Goal: Contribute content: Contribute content

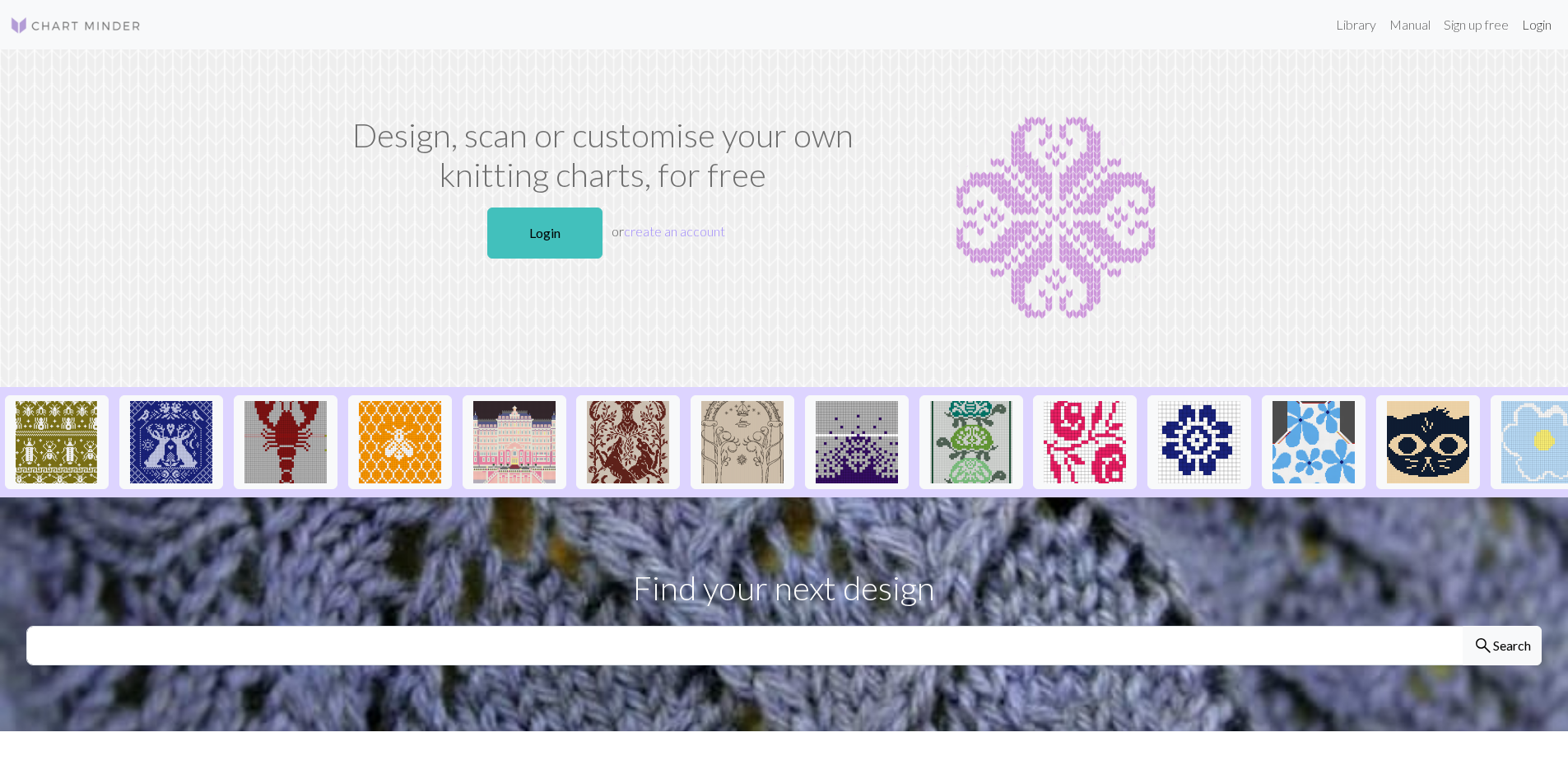
click at [1545, 22] on link "Login" at bounding box center [1536, 25] width 42 height 33
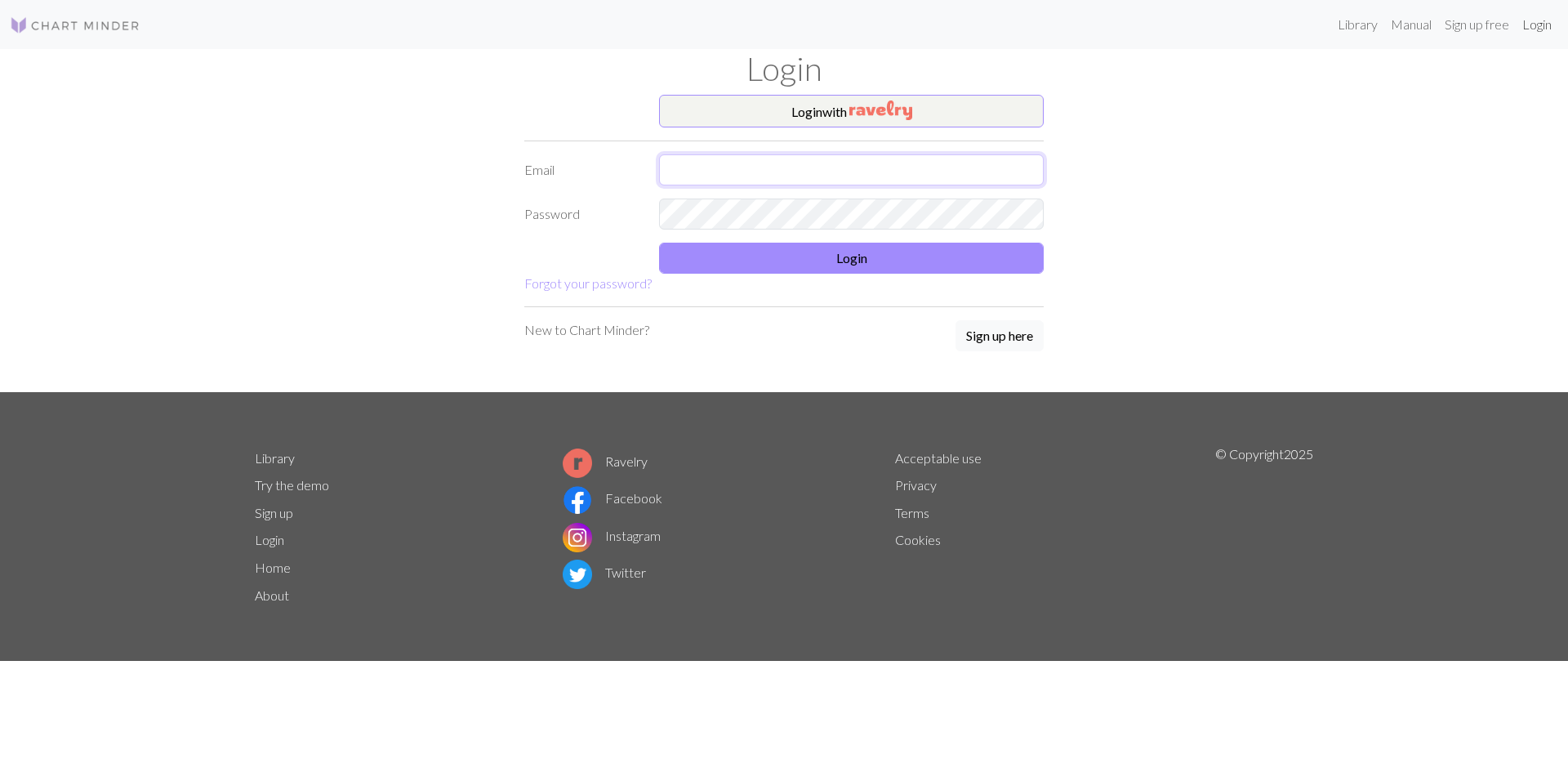
type input "[PERSON_NAME][EMAIL_ADDRESS][DOMAIN_NAME]"
click at [850, 253] on button "Login" at bounding box center [851, 258] width 384 height 31
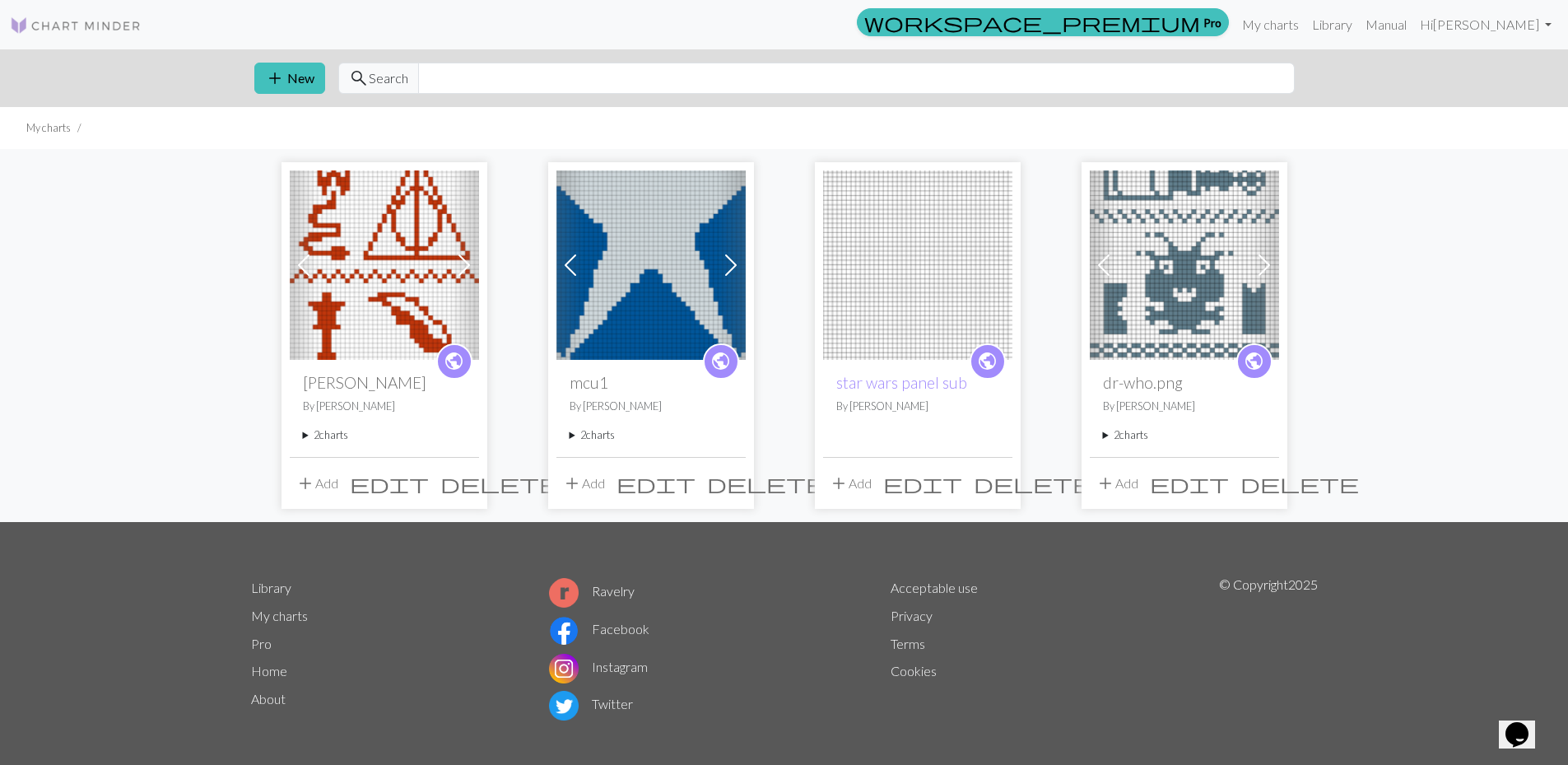
click at [681, 274] on img at bounding box center [651, 265] width 190 height 190
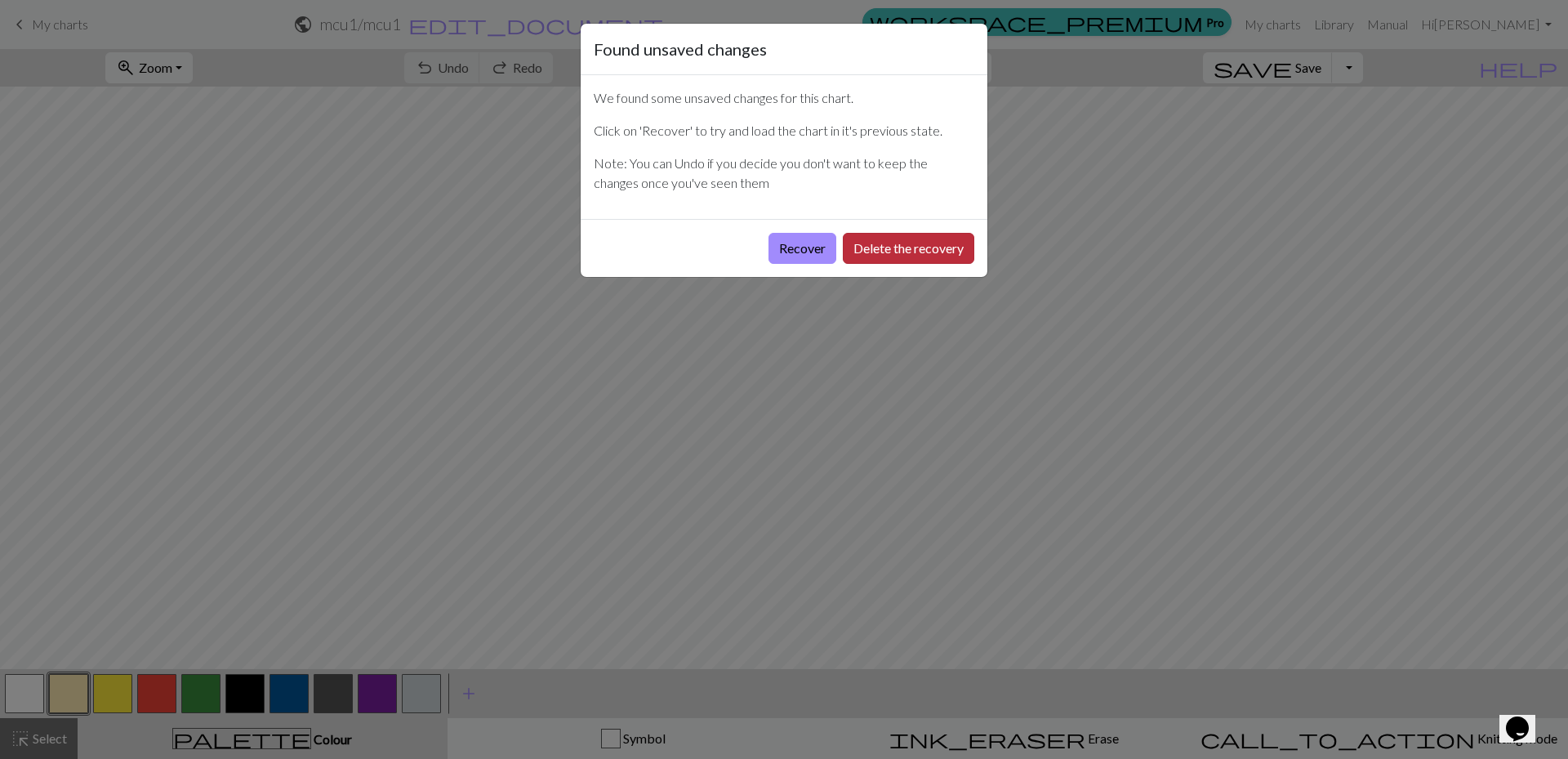
click at [875, 242] on button "Delete the recovery" at bounding box center [908, 248] width 131 height 31
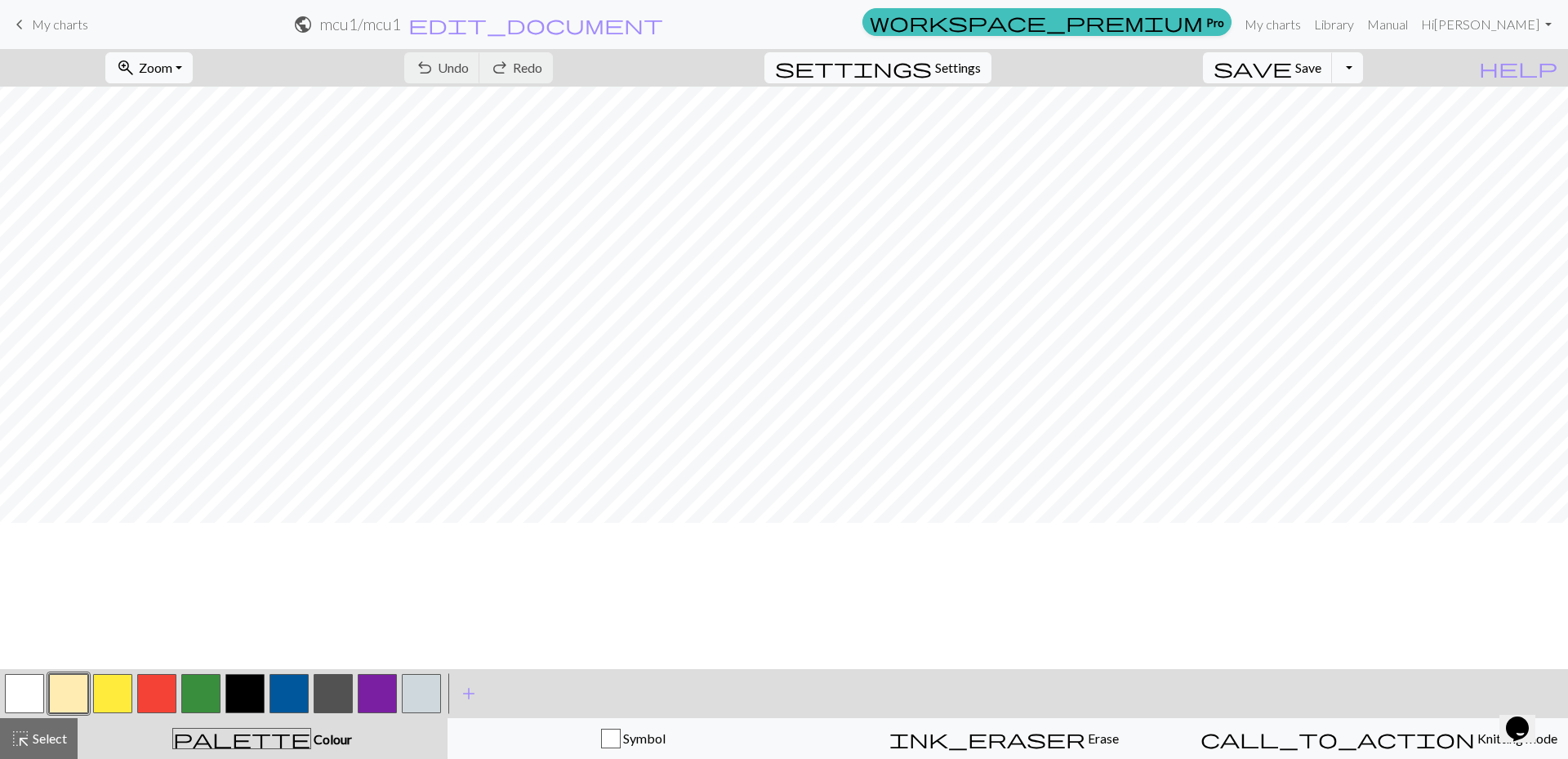
scroll to position [572, 0]
click at [1292, 74] on span "save" at bounding box center [1252, 68] width 78 height 23
click at [1363, 68] on button "Toggle Dropdown" at bounding box center [1348, 68] width 31 height 31
click at [1319, 134] on button "save_alt Download" at bounding box center [1227, 130] width 270 height 26
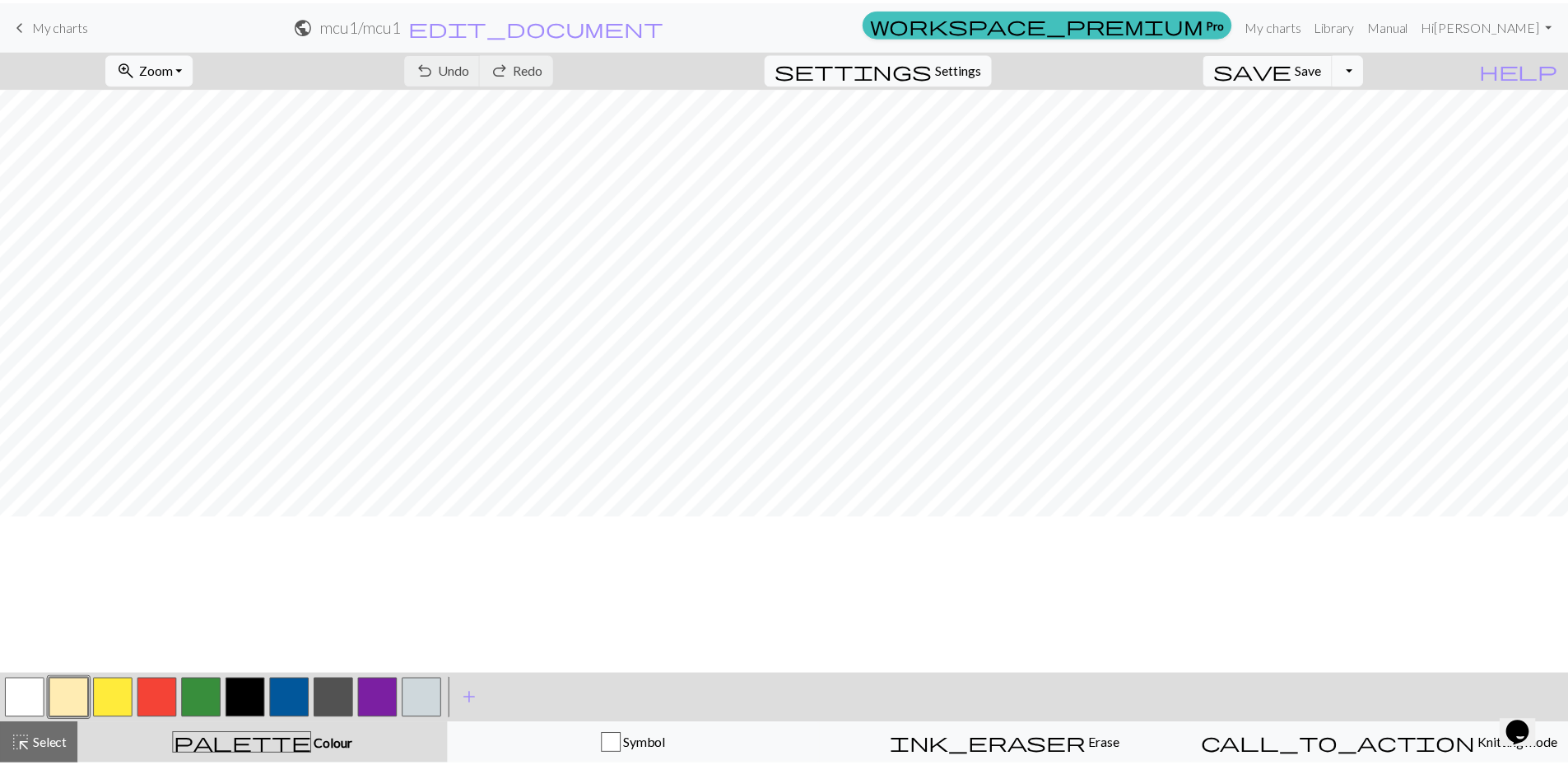
scroll to position [329, 0]
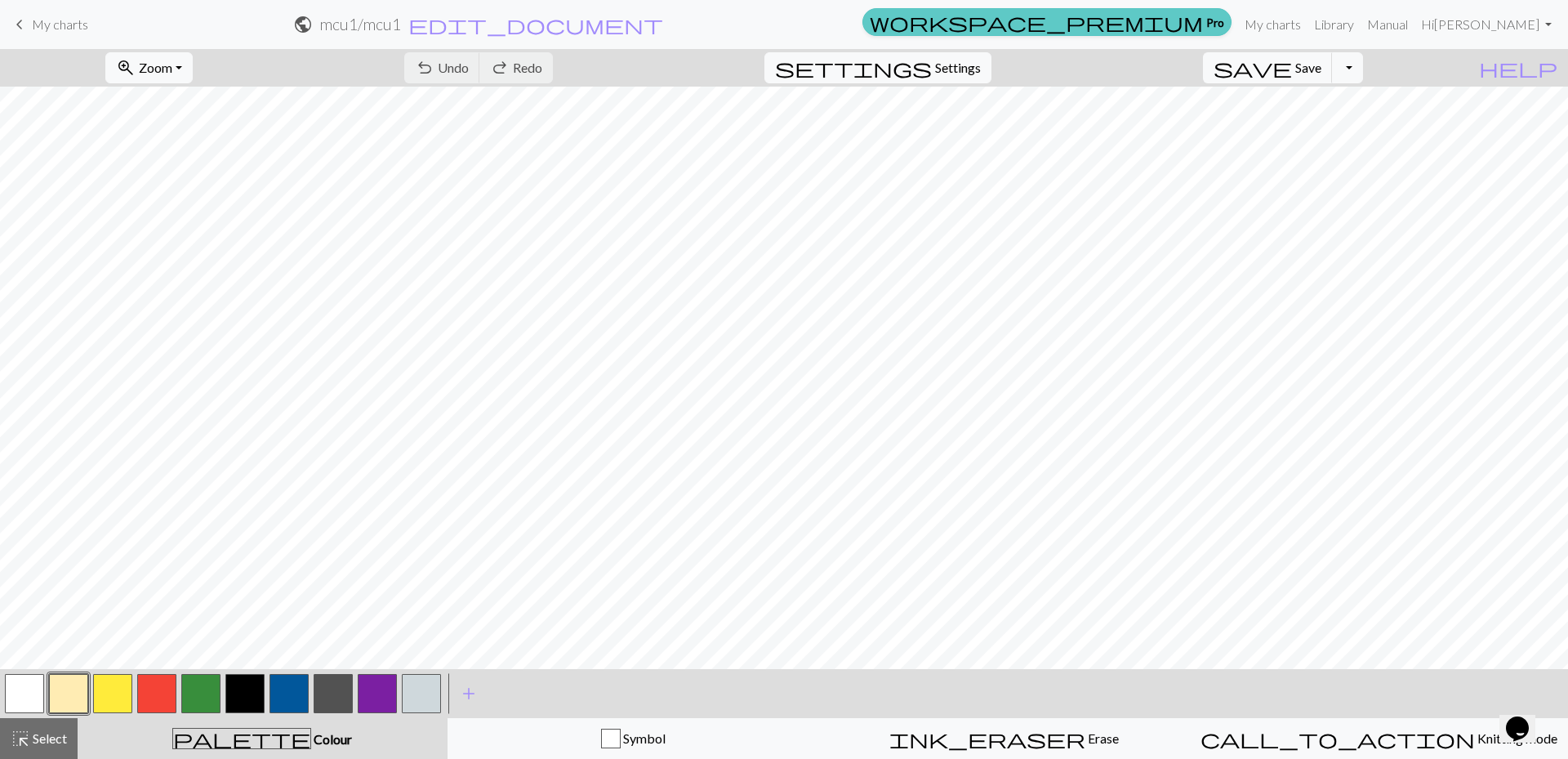
click at [1231, 22] on link "workspace_premium Pro" at bounding box center [1048, 22] width 370 height 28
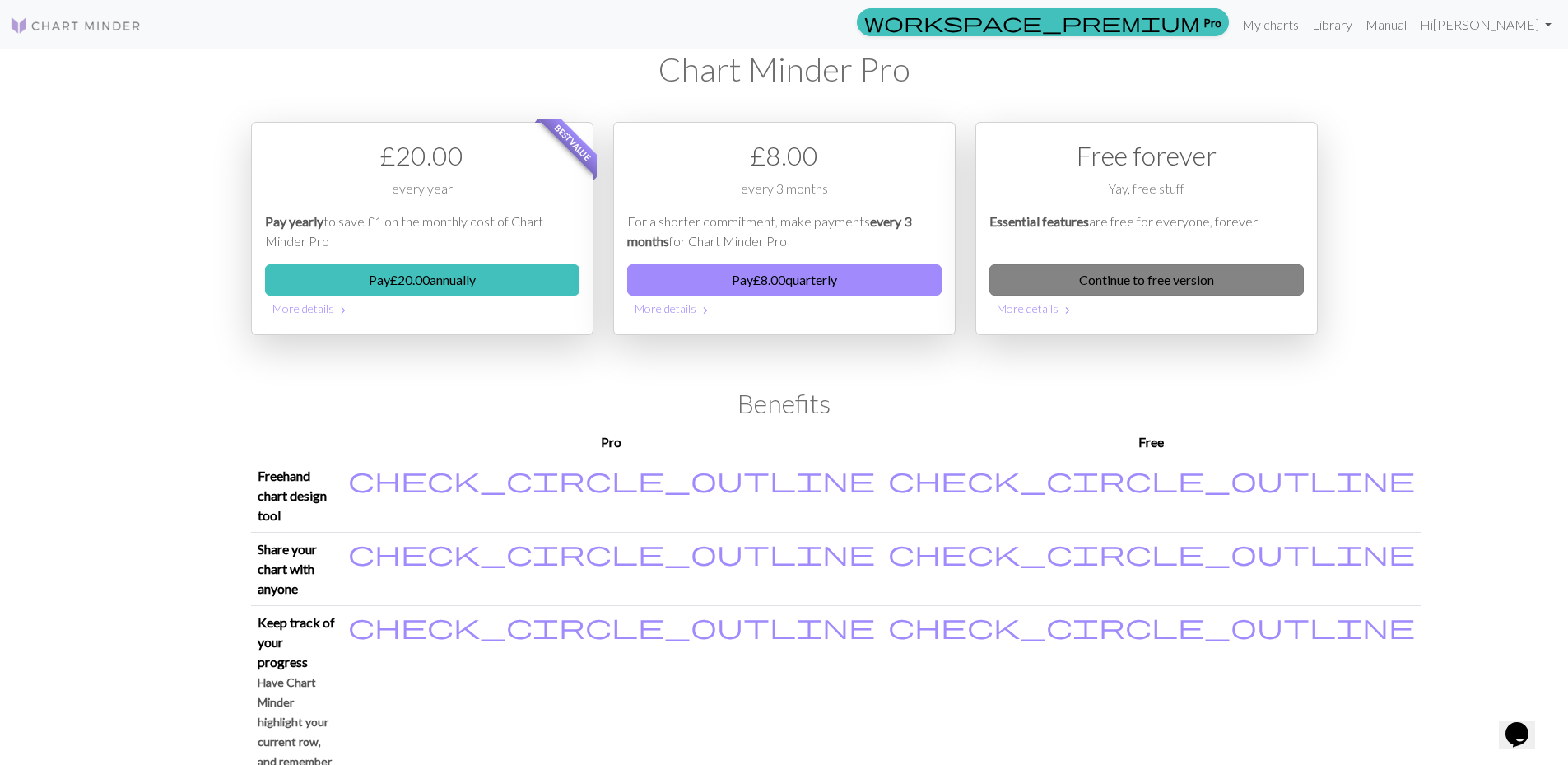
click at [1193, 275] on link "Continue to free version" at bounding box center [1146, 280] width 314 height 32
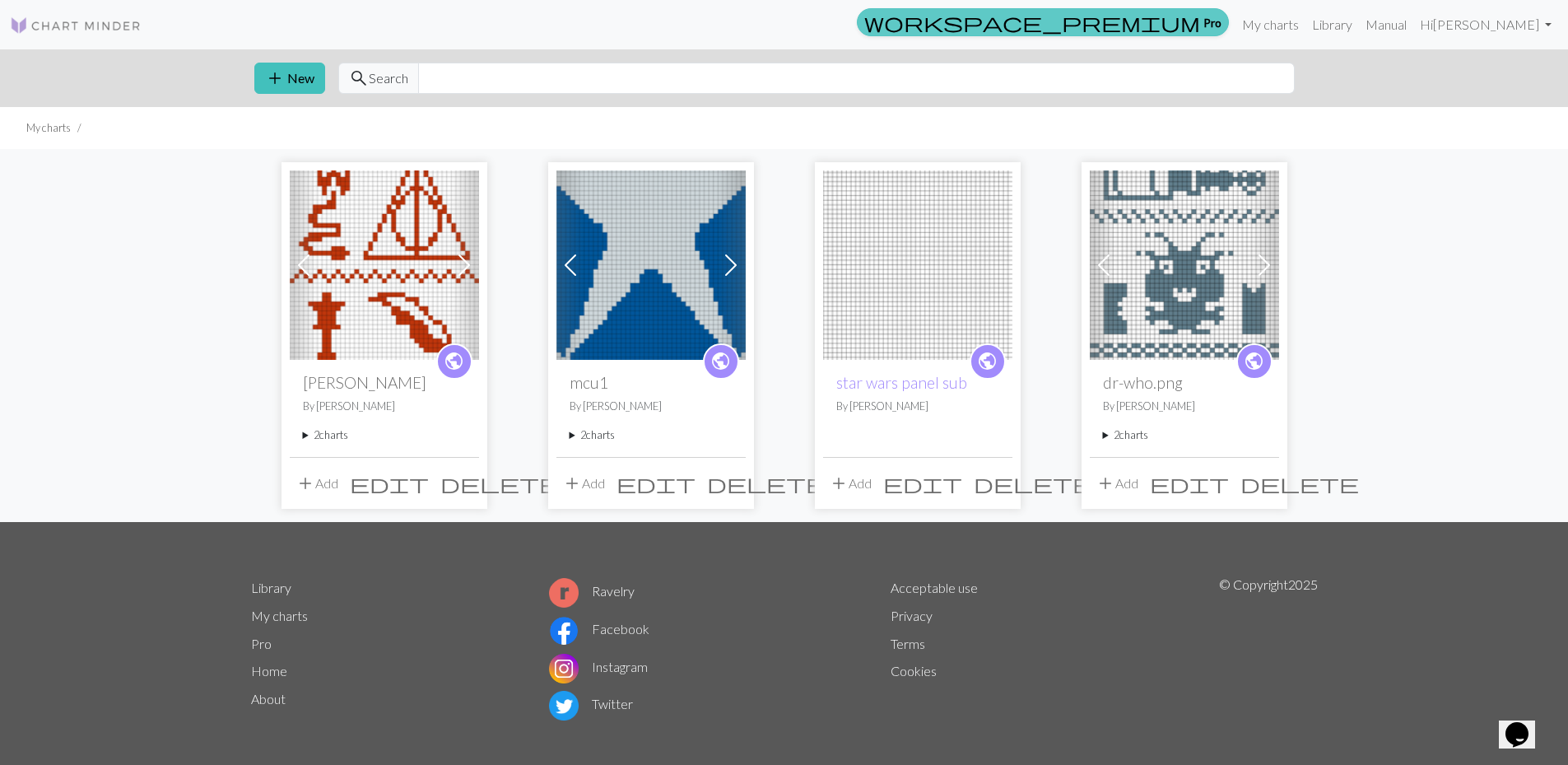
click at [1201, 14] on span "workspace_premium" at bounding box center [1033, 22] width 336 height 23
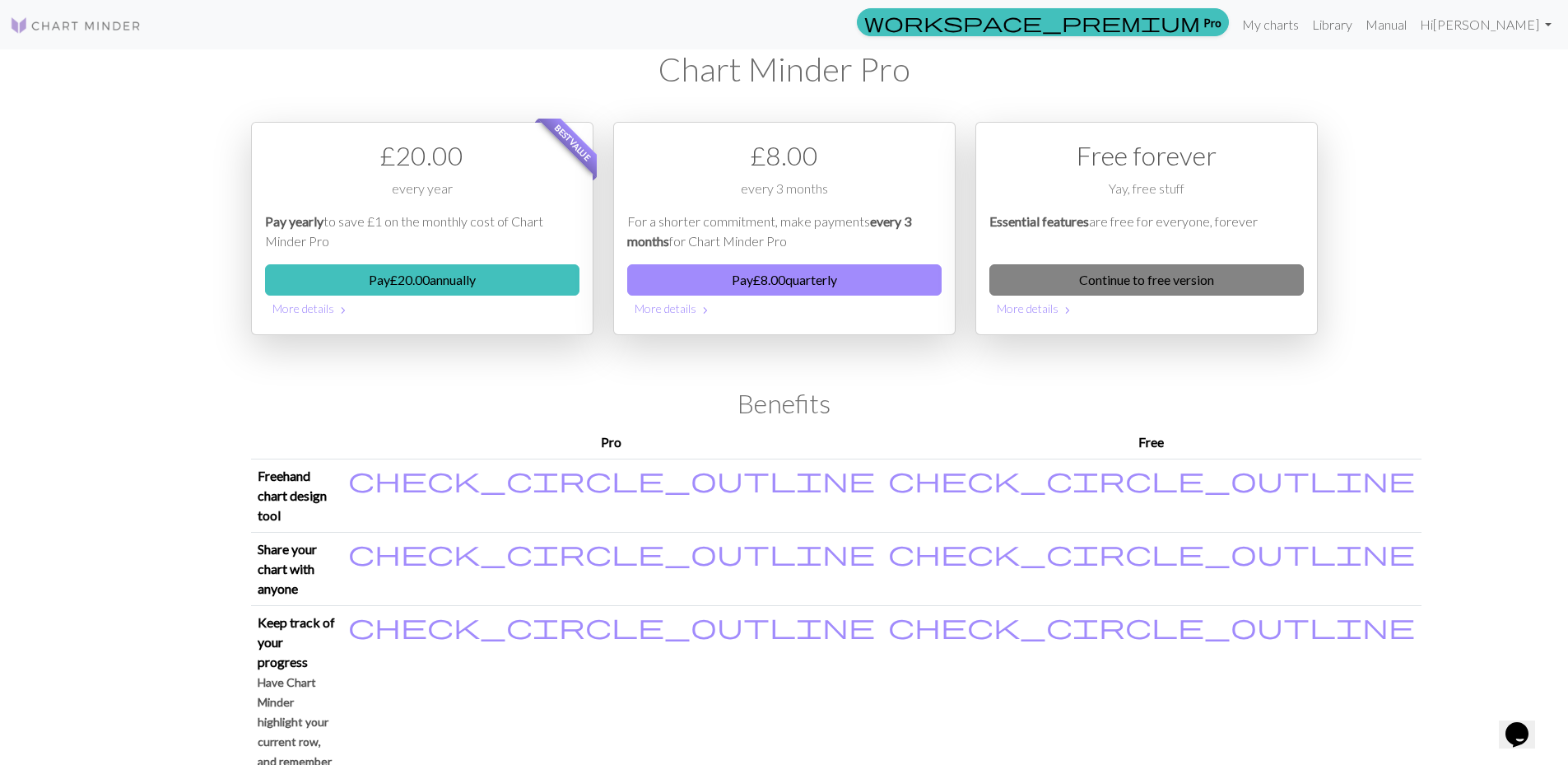
click at [1187, 273] on link "Continue to free version" at bounding box center [1146, 280] width 314 height 32
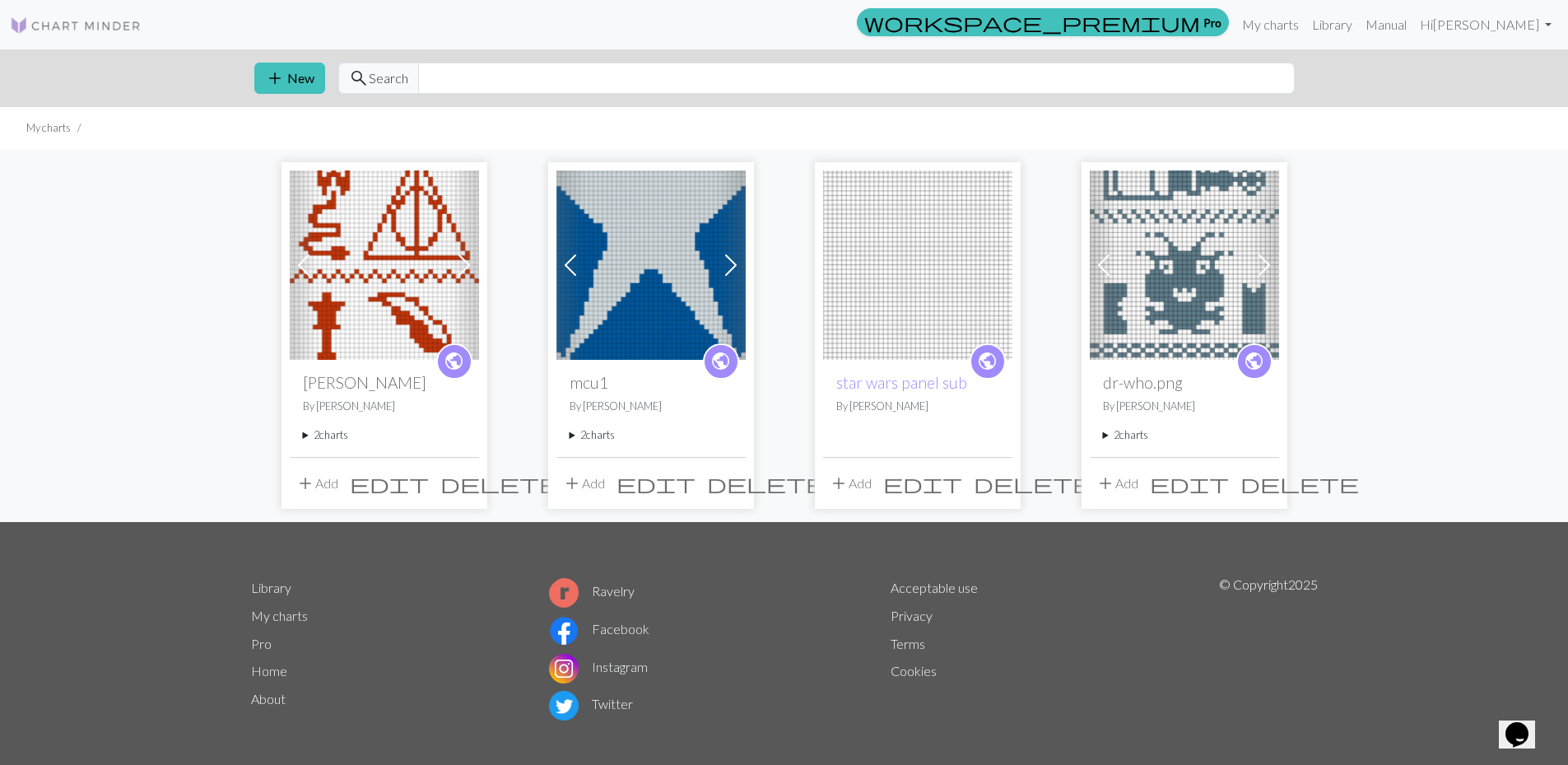
click at [684, 213] on img at bounding box center [651, 265] width 190 height 190
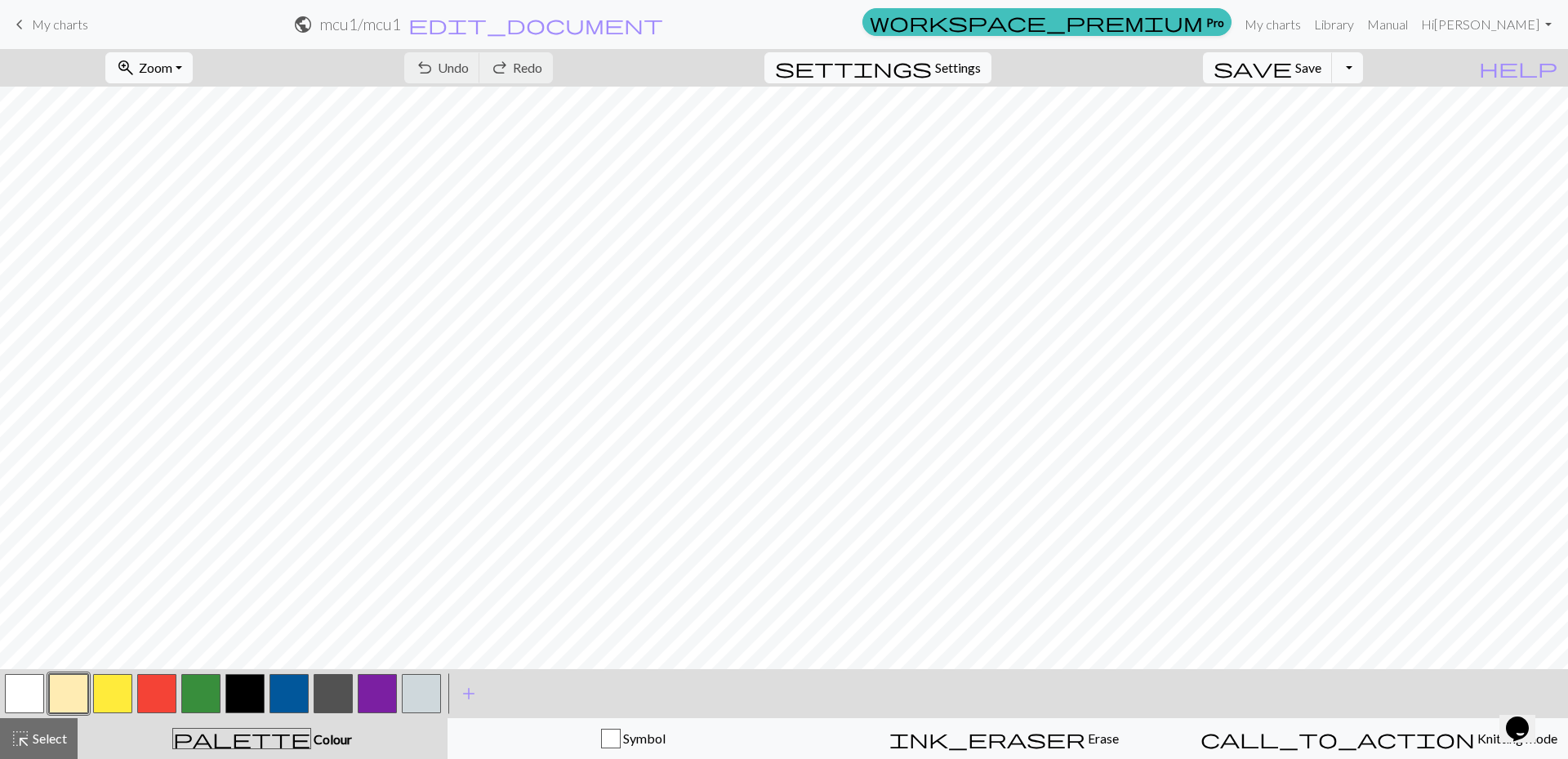
click at [147, 687] on button "button" at bounding box center [157, 694] width 40 height 40
click at [34, 694] on button "button" at bounding box center [25, 694] width 40 height 40
click at [469, 63] on span "Undo" at bounding box center [454, 67] width 31 height 16
click at [142, 695] on button "button" at bounding box center [157, 694] width 40 height 40
click at [473, 692] on span "add" at bounding box center [469, 694] width 20 height 23
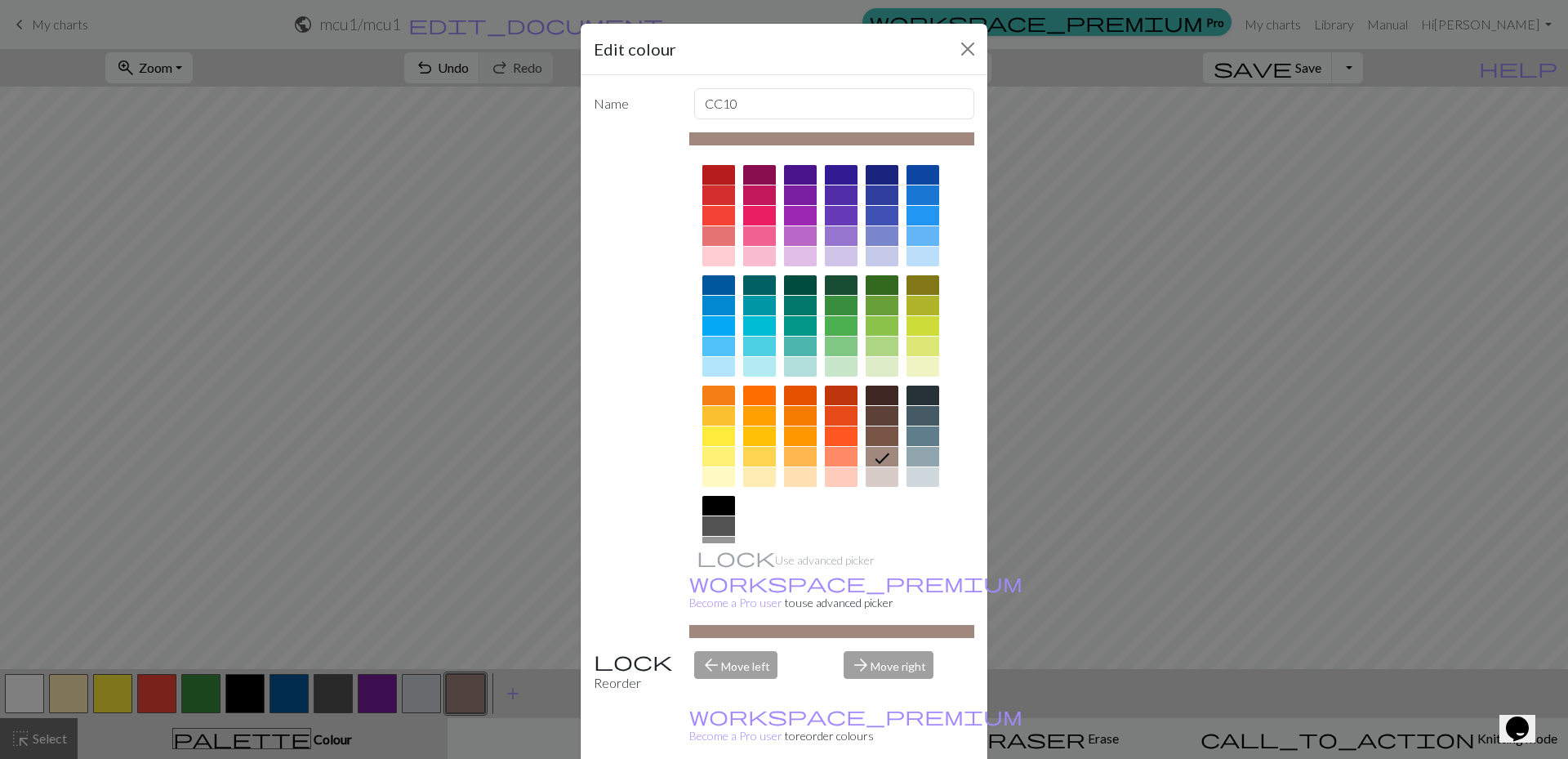
click at [715, 181] on div at bounding box center [719, 175] width 33 height 20
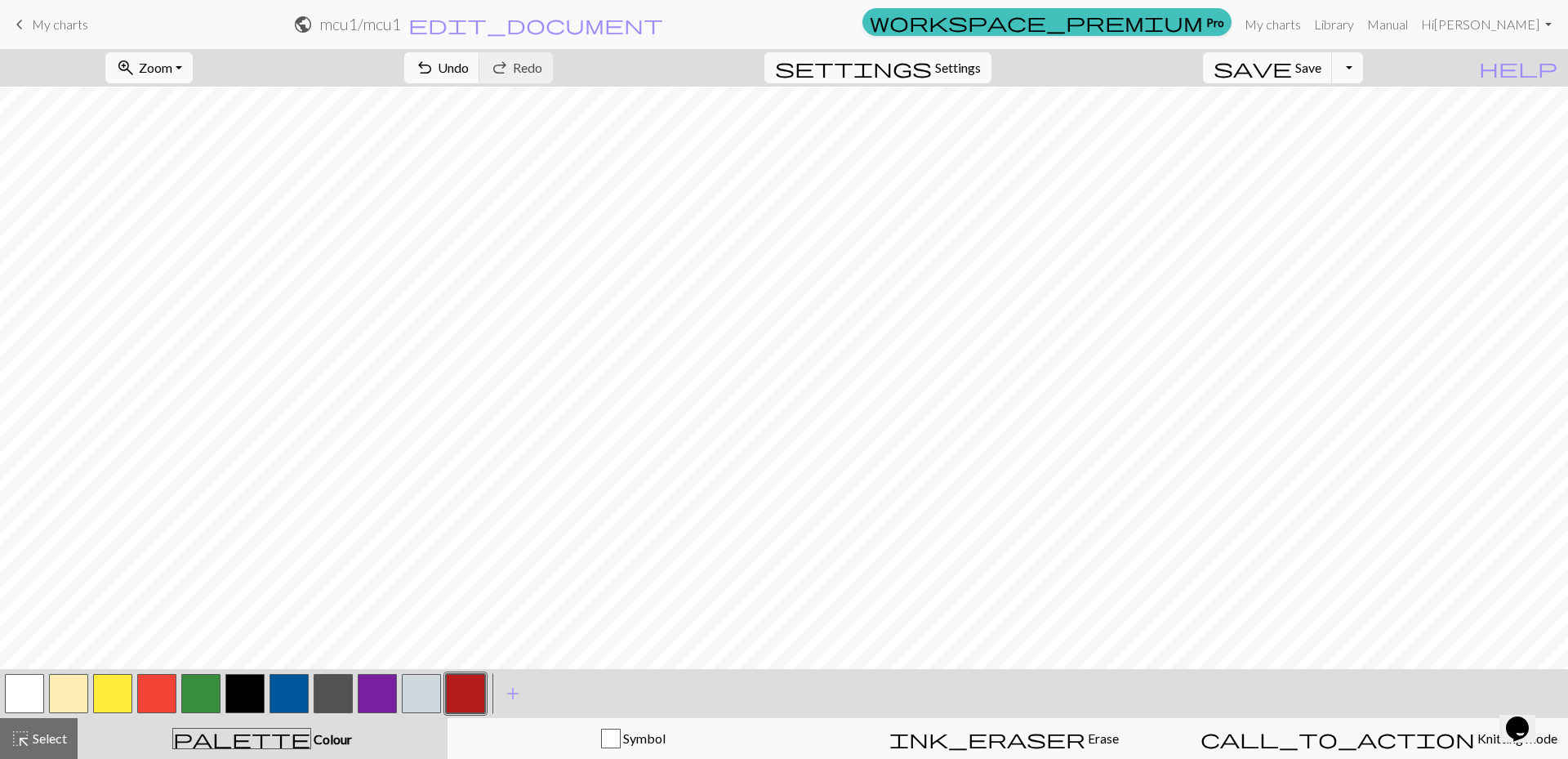
scroll to position [408, 0]
click at [420, 688] on button "button" at bounding box center [421, 694] width 40 height 40
click at [469, 73] on span "Undo" at bounding box center [454, 67] width 31 height 16
click at [289, 690] on button "button" at bounding box center [290, 694] width 40 height 40
drag, startPoint x: 421, startPoint y: 696, endPoint x: 425, endPoint y: 662, distance: 34.2
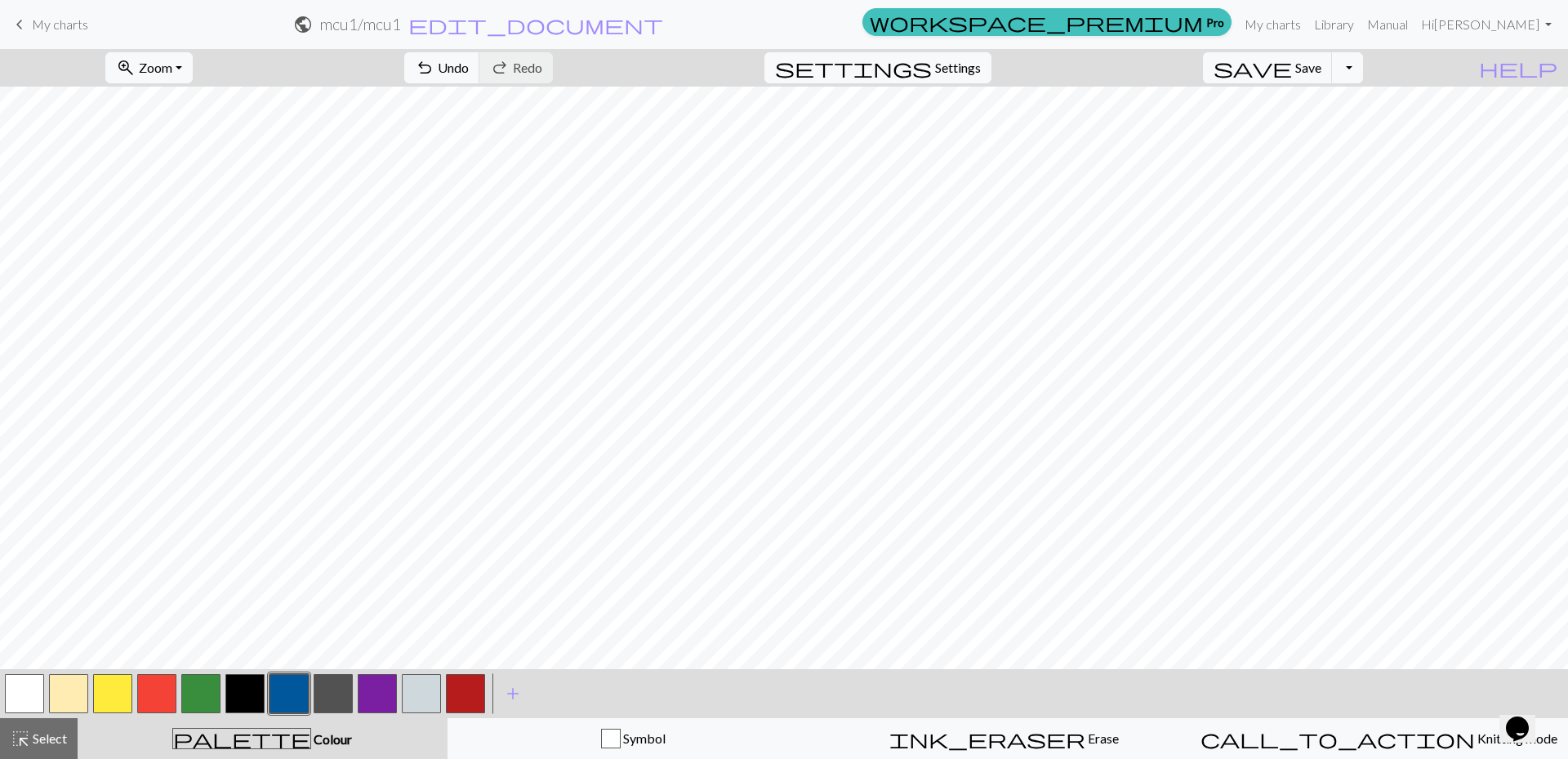
click at [421, 693] on button "button" at bounding box center [421, 694] width 40 height 40
drag, startPoint x: 550, startPoint y: 67, endPoint x: 560, endPoint y: 71, distance: 10.8
click at [469, 71] on span "Undo" at bounding box center [454, 67] width 31 height 16
drag, startPoint x: 279, startPoint y: 702, endPoint x: 304, endPoint y: 670, distance: 40.6
click at [304, 670] on div "< >" at bounding box center [245, 693] width 485 height 49
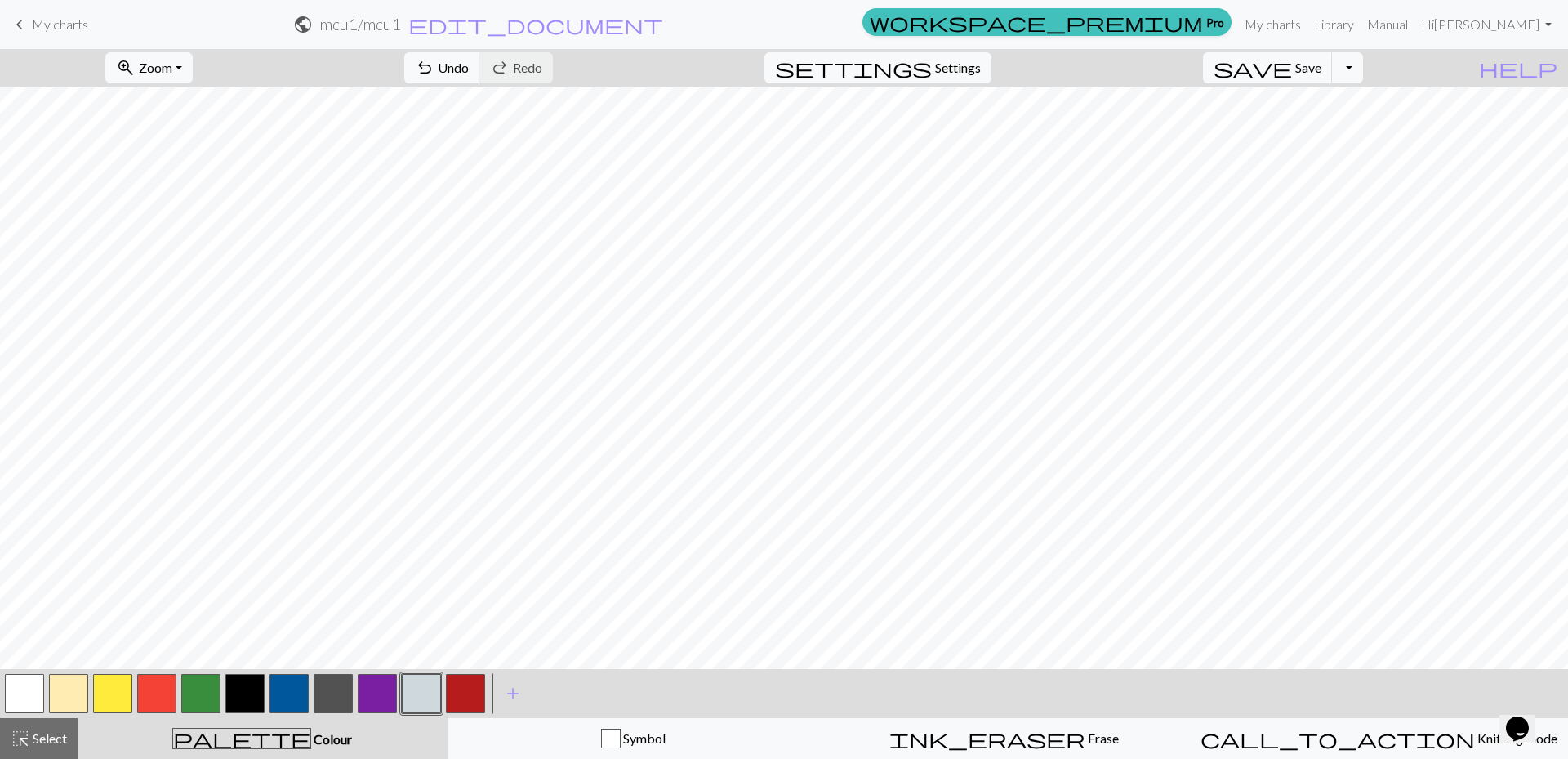
drag, startPoint x: 276, startPoint y: 691, endPoint x: 267, endPoint y: 661, distance: 31.3
click at [268, 676] on div at bounding box center [289, 693] width 44 height 44
click at [294, 685] on button "button" at bounding box center [290, 694] width 40 height 40
drag, startPoint x: 405, startPoint y: 703, endPoint x: 404, endPoint y: 663, distance: 40.0
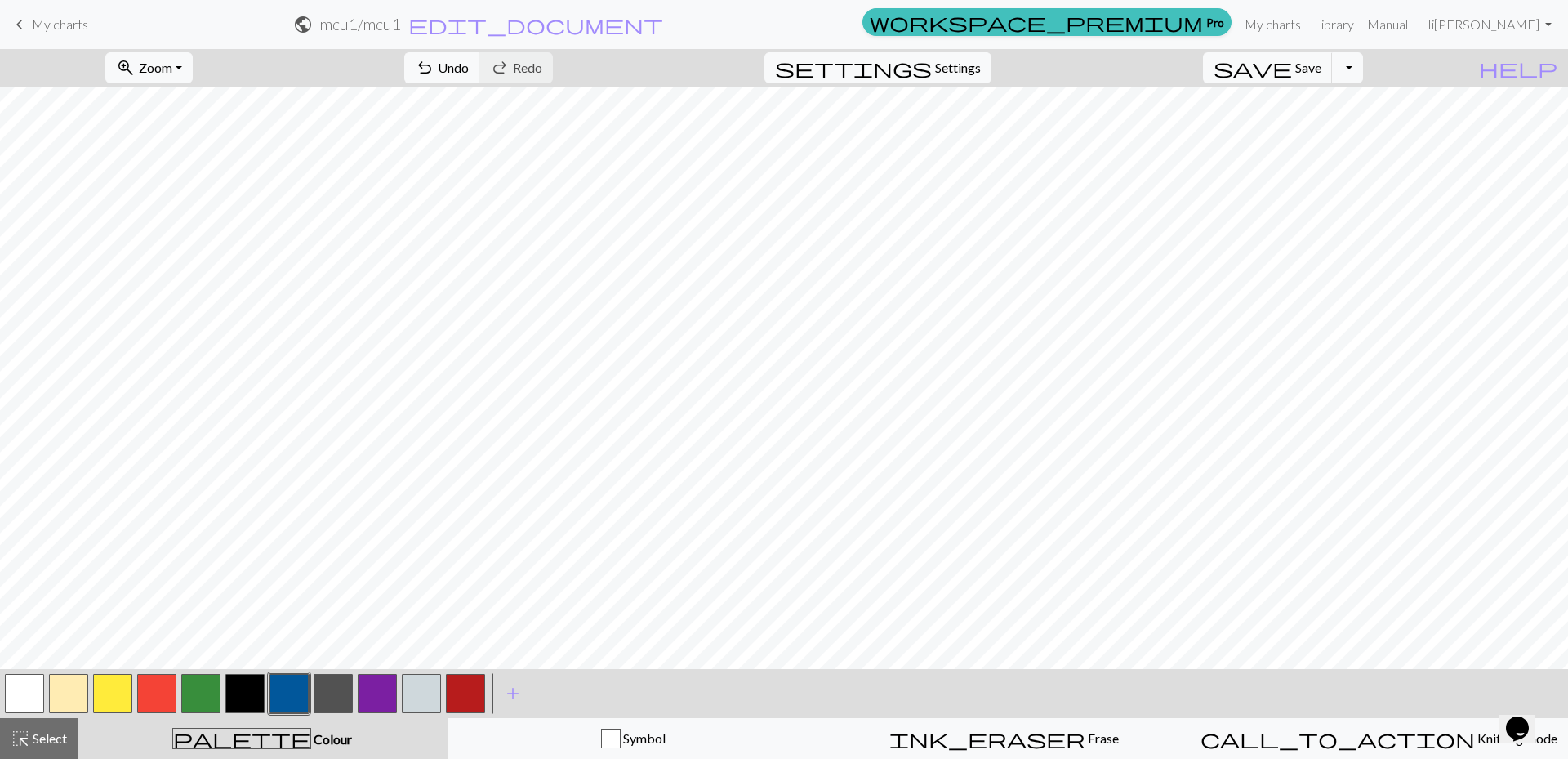
click at [405, 701] on button "button" at bounding box center [421, 694] width 40 height 40
click at [480, 62] on button "undo Undo Undo" at bounding box center [442, 68] width 76 height 31
drag, startPoint x: 285, startPoint y: 695, endPoint x: 292, endPoint y: 681, distance: 15.7
click at [285, 695] on button "button" at bounding box center [290, 694] width 40 height 40
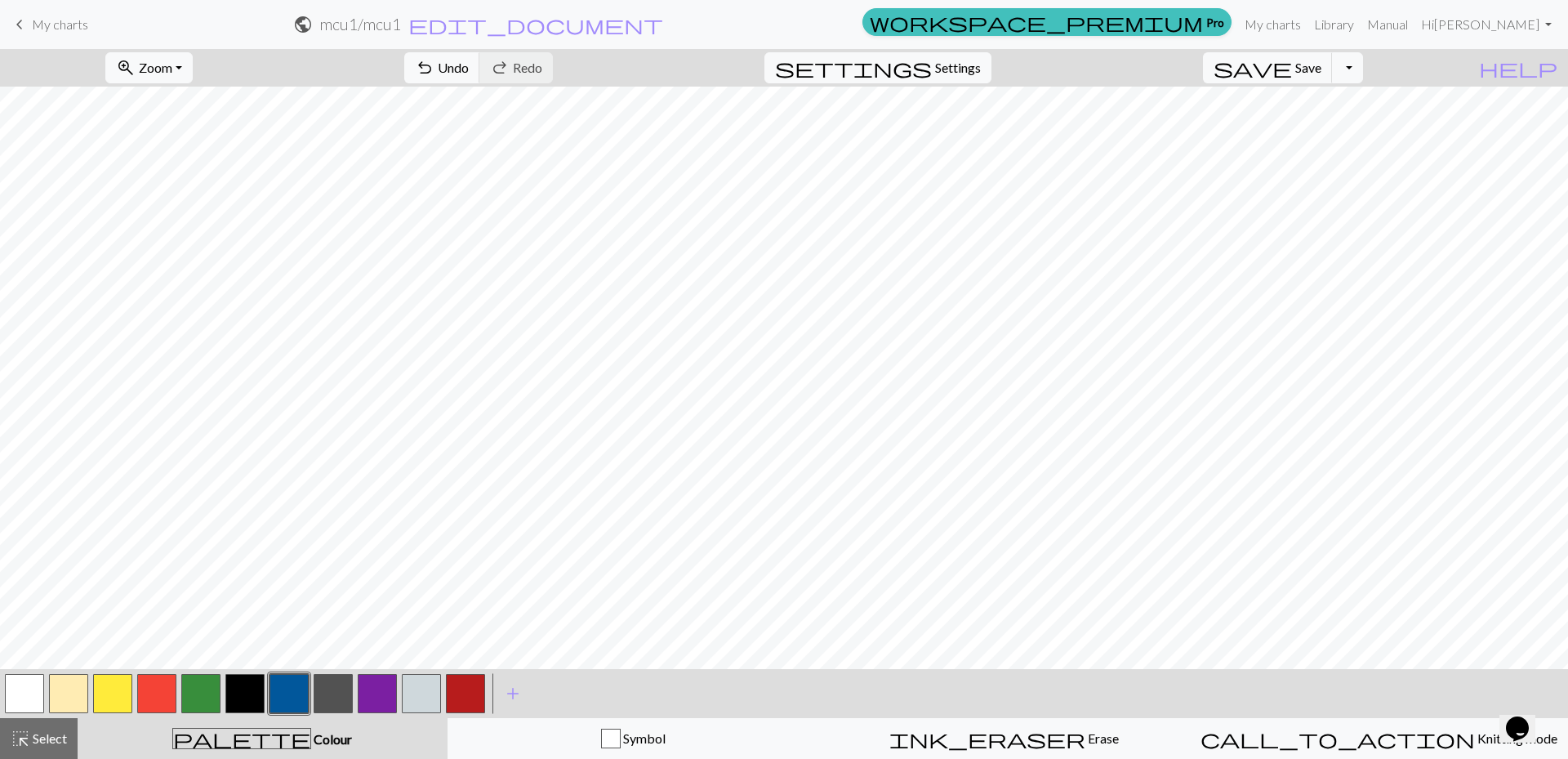
click at [419, 697] on button "button" at bounding box center [421, 694] width 40 height 40
drag, startPoint x: 535, startPoint y: 60, endPoint x: 528, endPoint y: 68, distance: 10.6
click at [480, 68] on button "undo Undo Undo" at bounding box center [442, 68] width 76 height 31
drag, startPoint x: 280, startPoint y: 691, endPoint x: 313, endPoint y: 699, distance: 34.0
click at [280, 691] on button "button" at bounding box center [290, 694] width 40 height 40
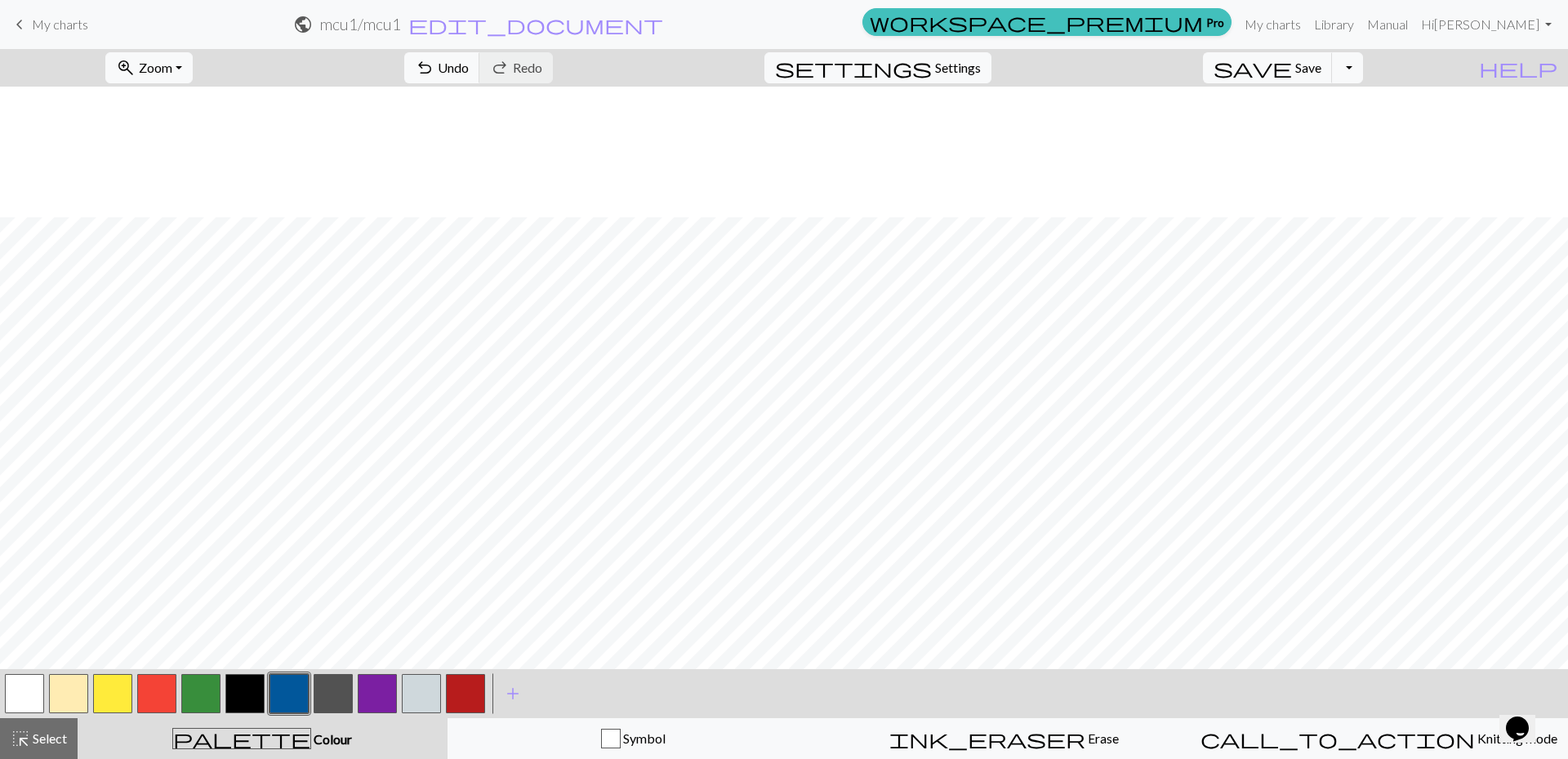
scroll to position [1143, 0]
click at [433, 686] on button "button" at bounding box center [421, 694] width 40 height 40
click at [166, 690] on button "button" at bounding box center [157, 694] width 40 height 40
click at [469, 69] on span "Undo" at bounding box center [454, 67] width 31 height 16
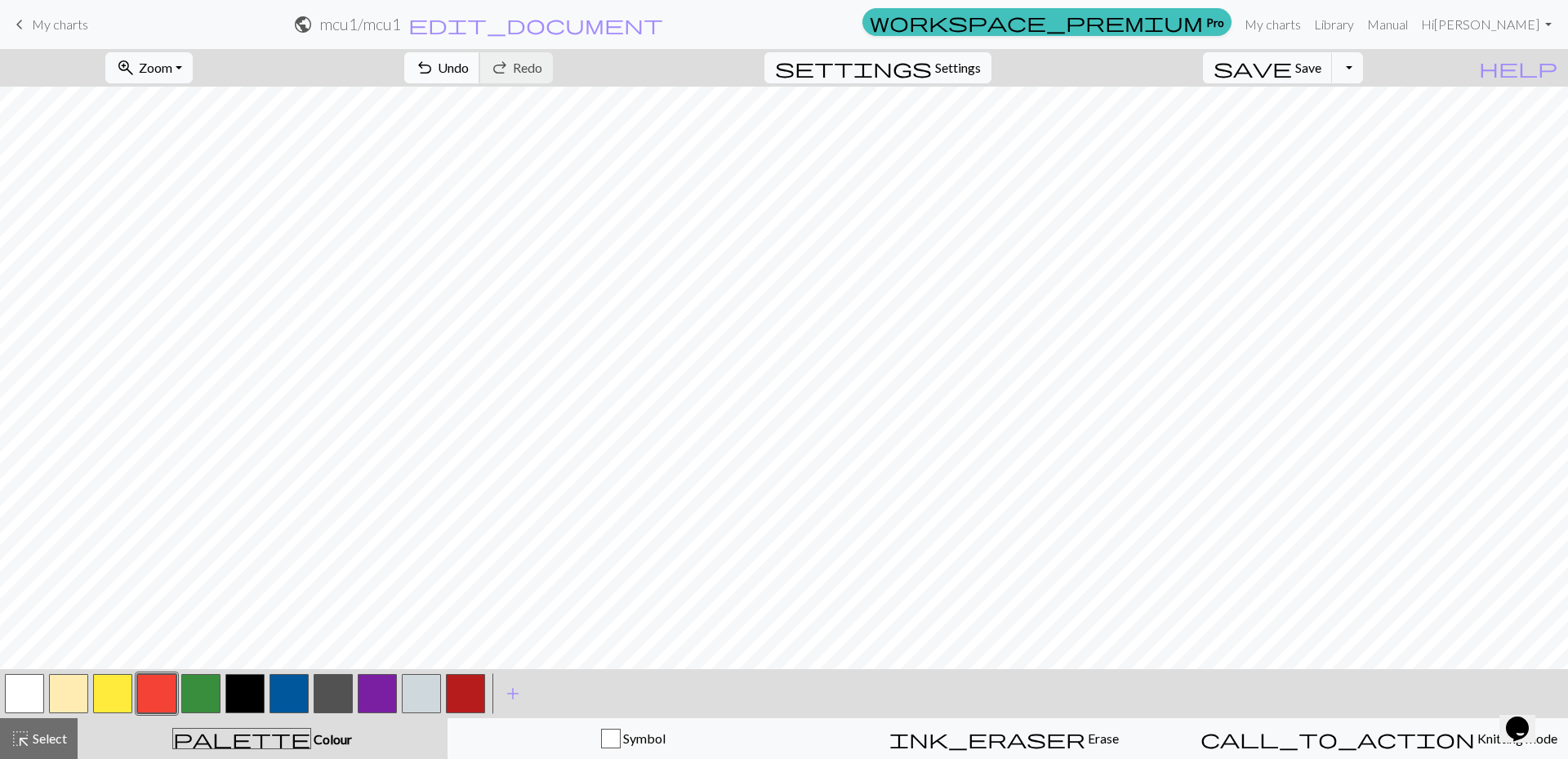
click at [480, 77] on button "undo Undo Undo" at bounding box center [442, 68] width 76 height 31
click at [416, 688] on button "button" at bounding box center [421, 694] width 40 height 40
click at [469, 71] on span "Undo" at bounding box center [454, 67] width 31 height 16
click at [168, 696] on button "button" at bounding box center [157, 694] width 40 height 40
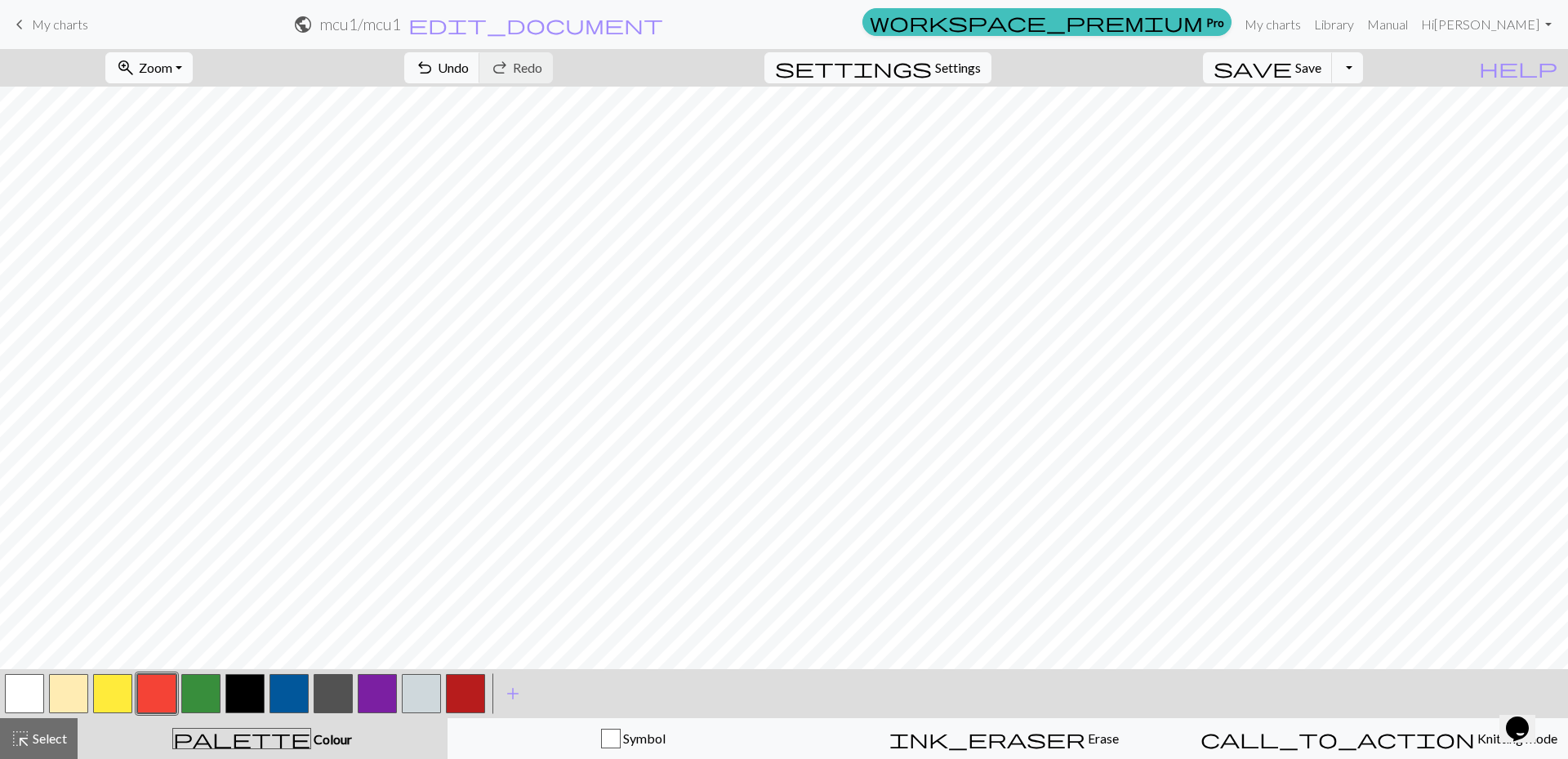
click at [172, 72] on span "Zoom" at bounding box center [155, 67] width 34 height 16
click at [191, 96] on button "Fit all" at bounding box center [171, 104] width 129 height 26
click at [384, 691] on button "button" at bounding box center [378, 694] width 40 height 40
click at [181, 75] on button "zoom_in Zoom Zoom" at bounding box center [149, 68] width 87 height 31
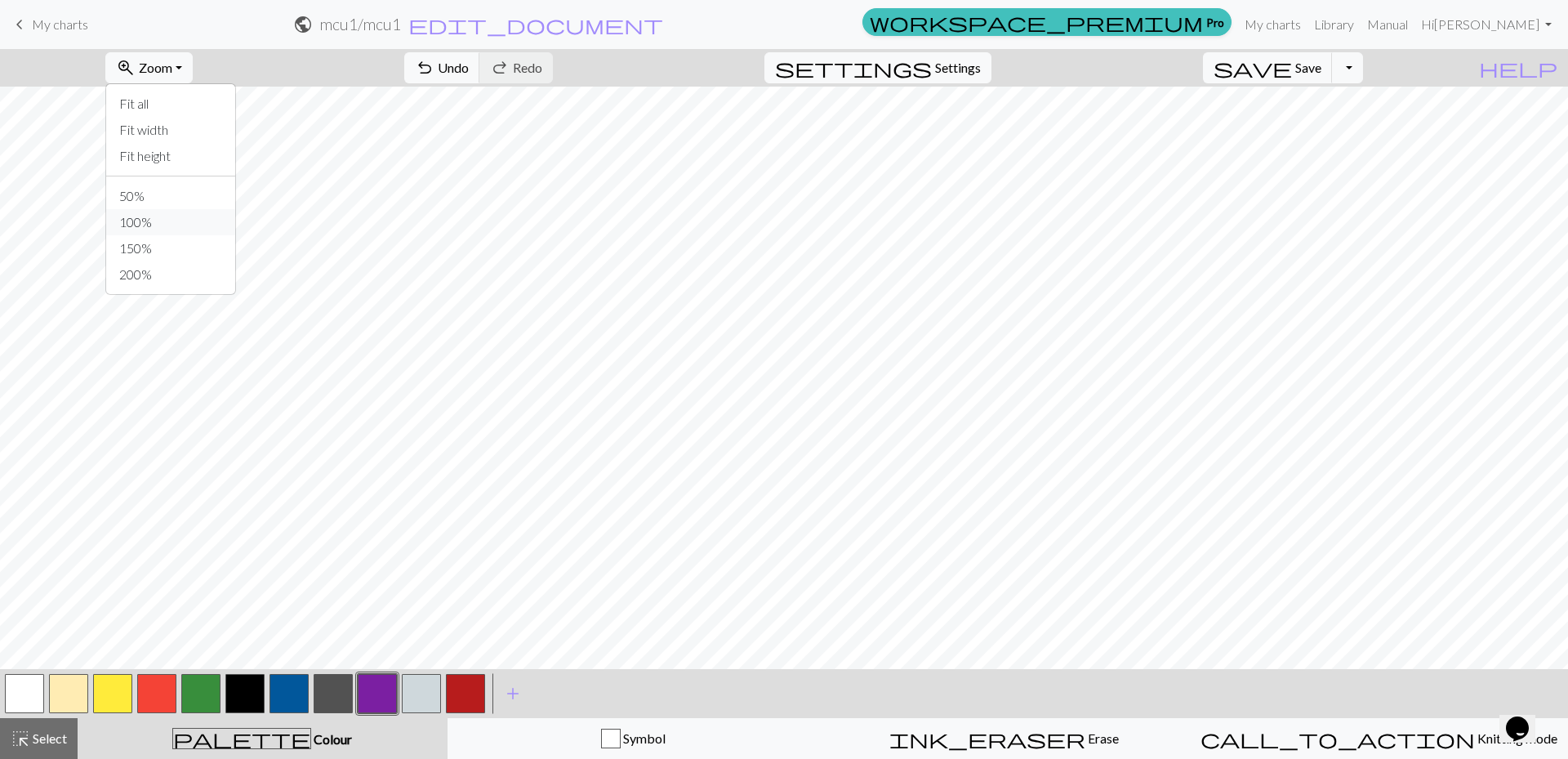
click at [178, 213] on button "100%" at bounding box center [171, 222] width 129 height 26
drag, startPoint x: 191, startPoint y: 694, endPoint x: 222, endPoint y: 676, distance: 35.8
click at [191, 694] on button "button" at bounding box center [201, 694] width 40 height 40
click at [365, 696] on button "button" at bounding box center [378, 694] width 40 height 40
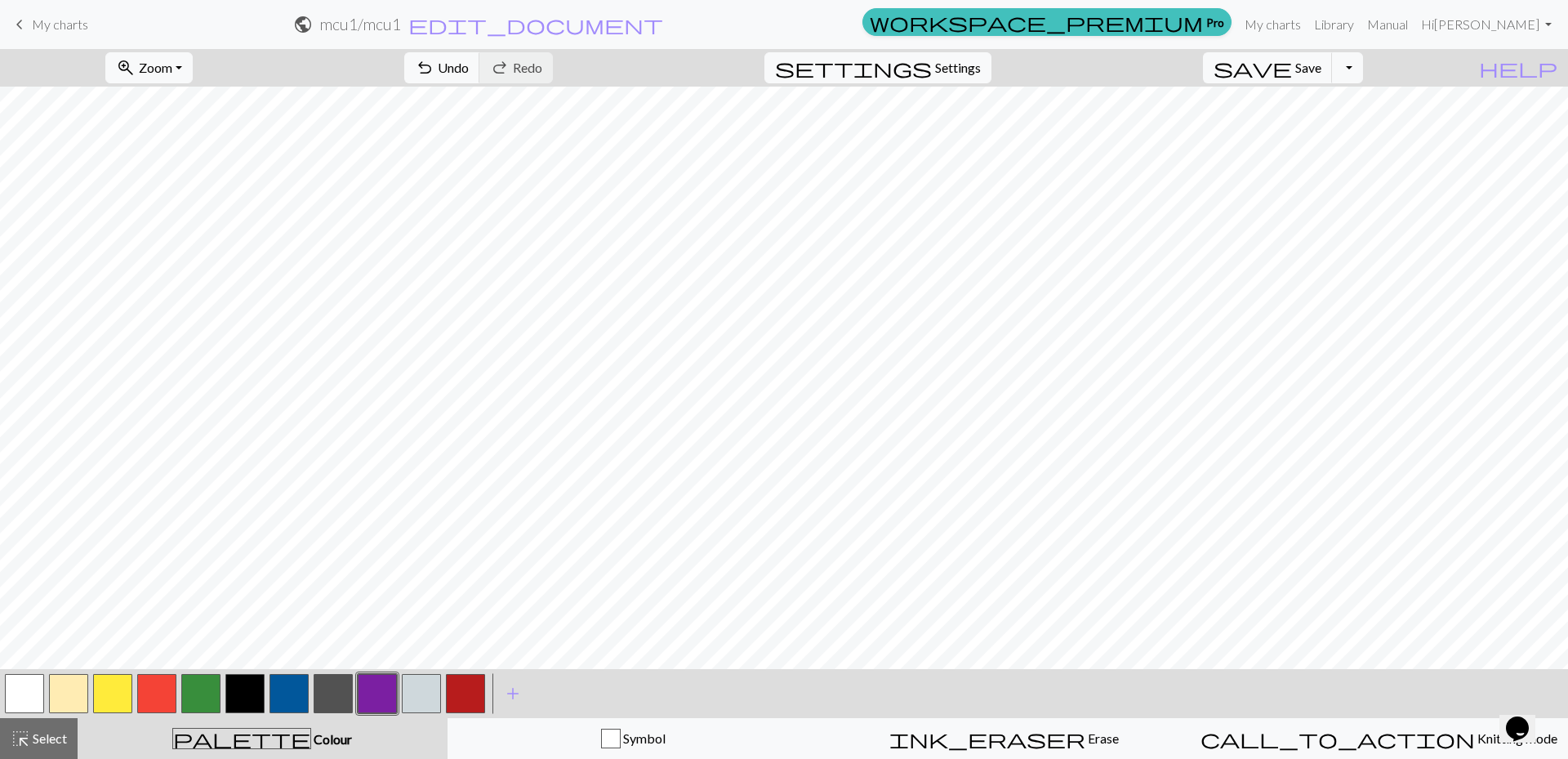
scroll to position [2206, 0]
click at [199, 700] on button "button" at bounding box center [201, 694] width 40 height 40
drag, startPoint x: 367, startPoint y: 697, endPoint x: 377, endPoint y: 660, distance: 38.3
click at [370, 694] on button "button" at bounding box center [378, 694] width 40 height 40
click at [203, 695] on button "button" at bounding box center [201, 694] width 40 height 40
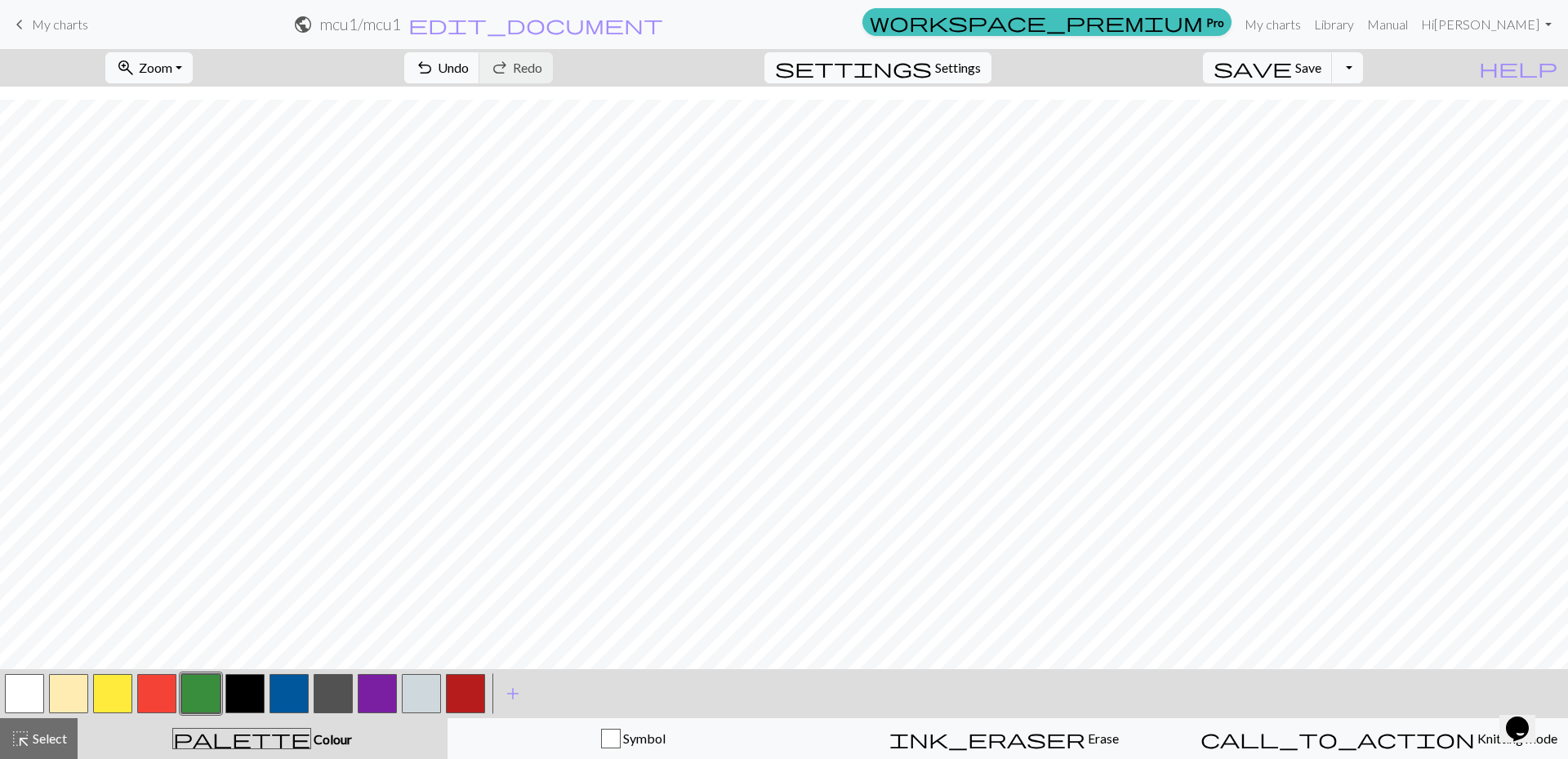
scroll to position [2369, 0]
click at [374, 691] on button "button" at bounding box center [378, 694] width 40 height 40
click at [469, 63] on span "Undo" at bounding box center [454, 67] width 31 height 16
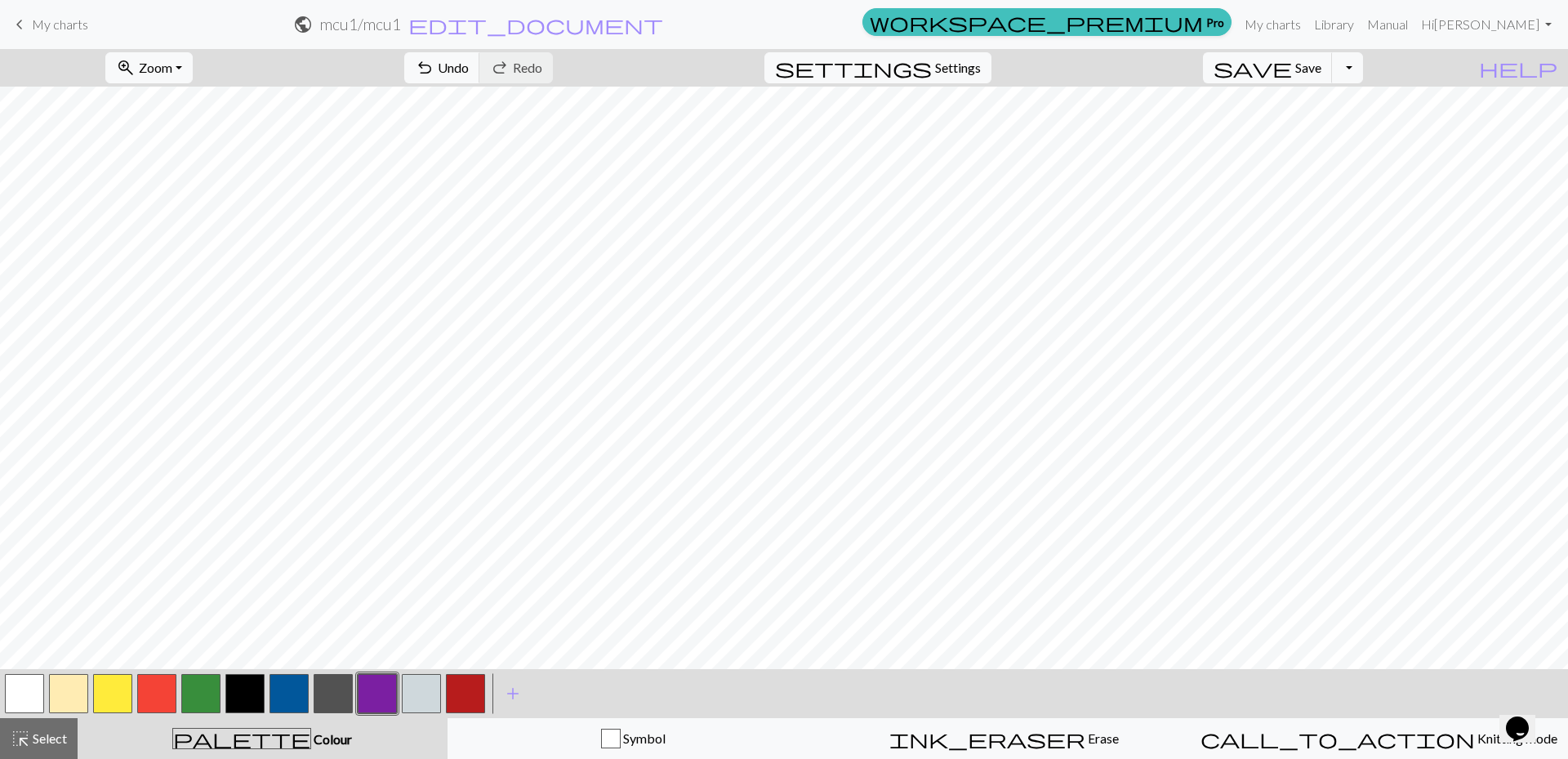
drag, startPoint x: 208, startPoint y: 696, endPoint x: 213, endPoint y: 659, distance: 37.3
click at [203, 692] on button "button" at bounding box center [201, 694] width 40 height 40
click at [368, 687] on button "button" at bounding box center [378, 694] width 40 height 40
click at [377, 689] on button "button" at bounding box center [378, 694] width 40 height 40
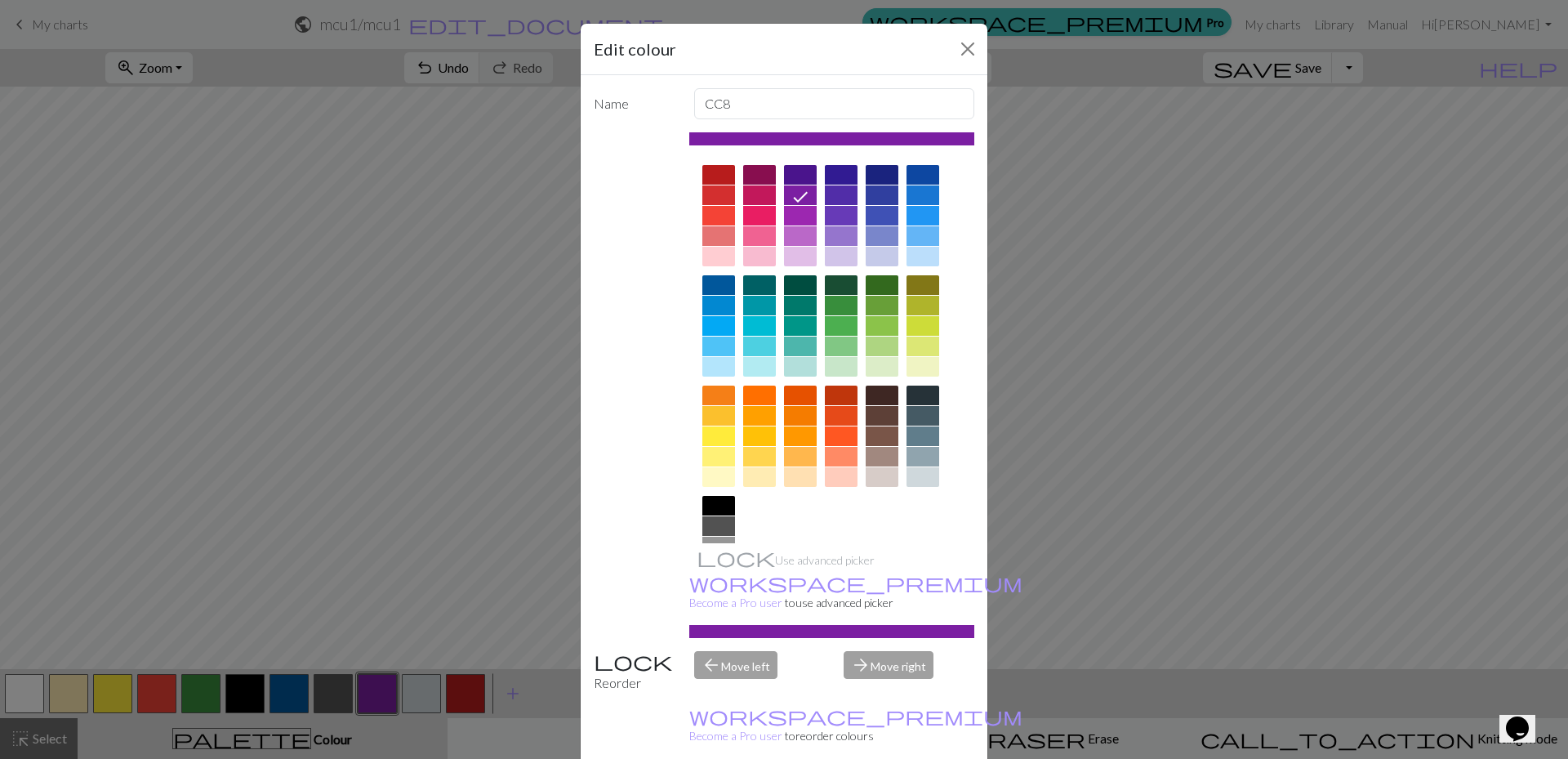
drag, startPoint x: 881, startPoint y: 739, endPoint x: 924, endPoint y: 658, distance: 91.7
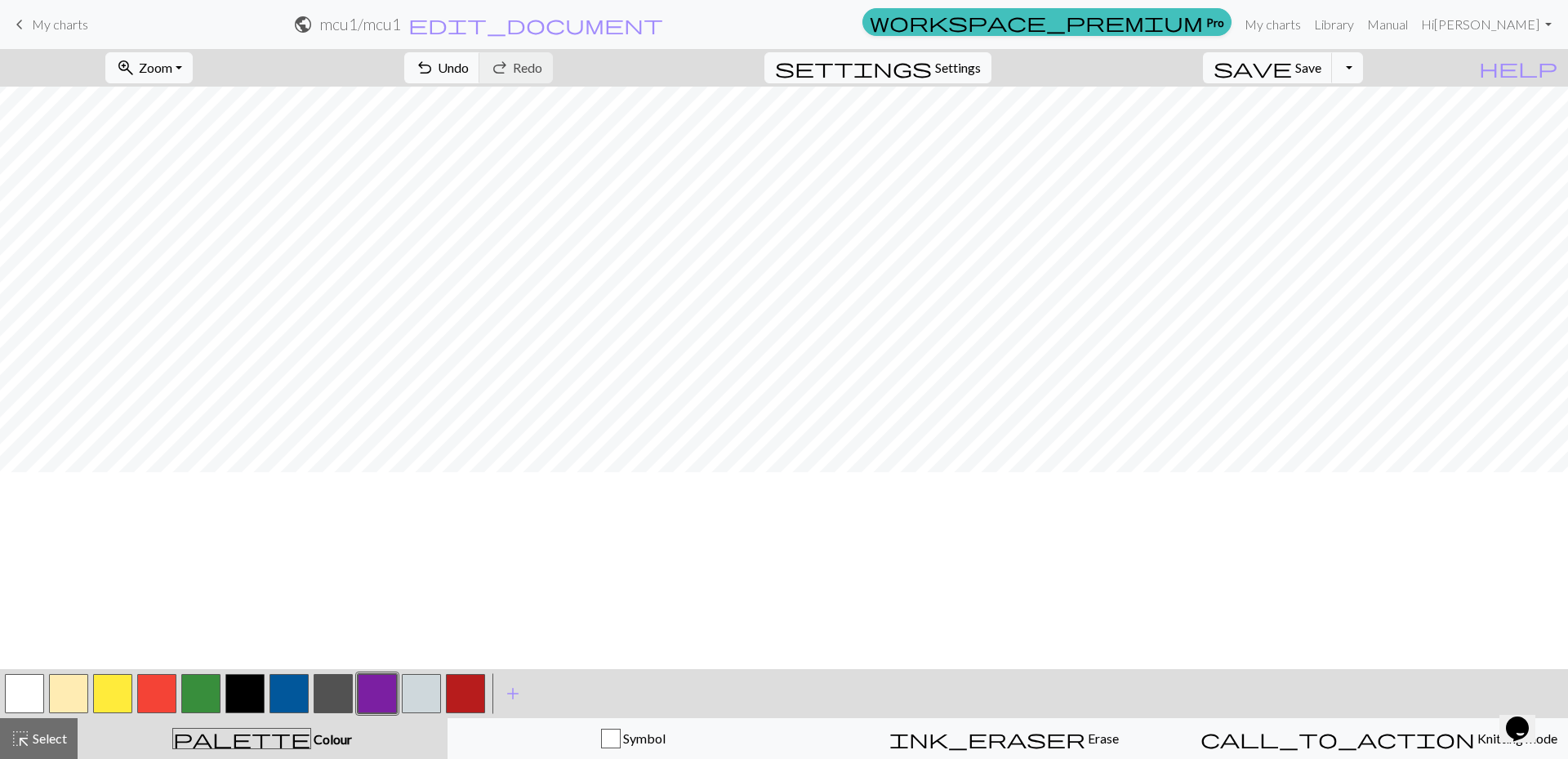
scroll to position [3023, 0]
click at [422, 693] on button "button" at bounding box center [421, 694] width 40 height 40
drag, startPoint x: 370, startPoint y: 695, endPoint x: 381, endPoint y: 682, distance: 17.0
click at [373, 691] on button "button" at bounding box center [378, 694] width 40 height 40
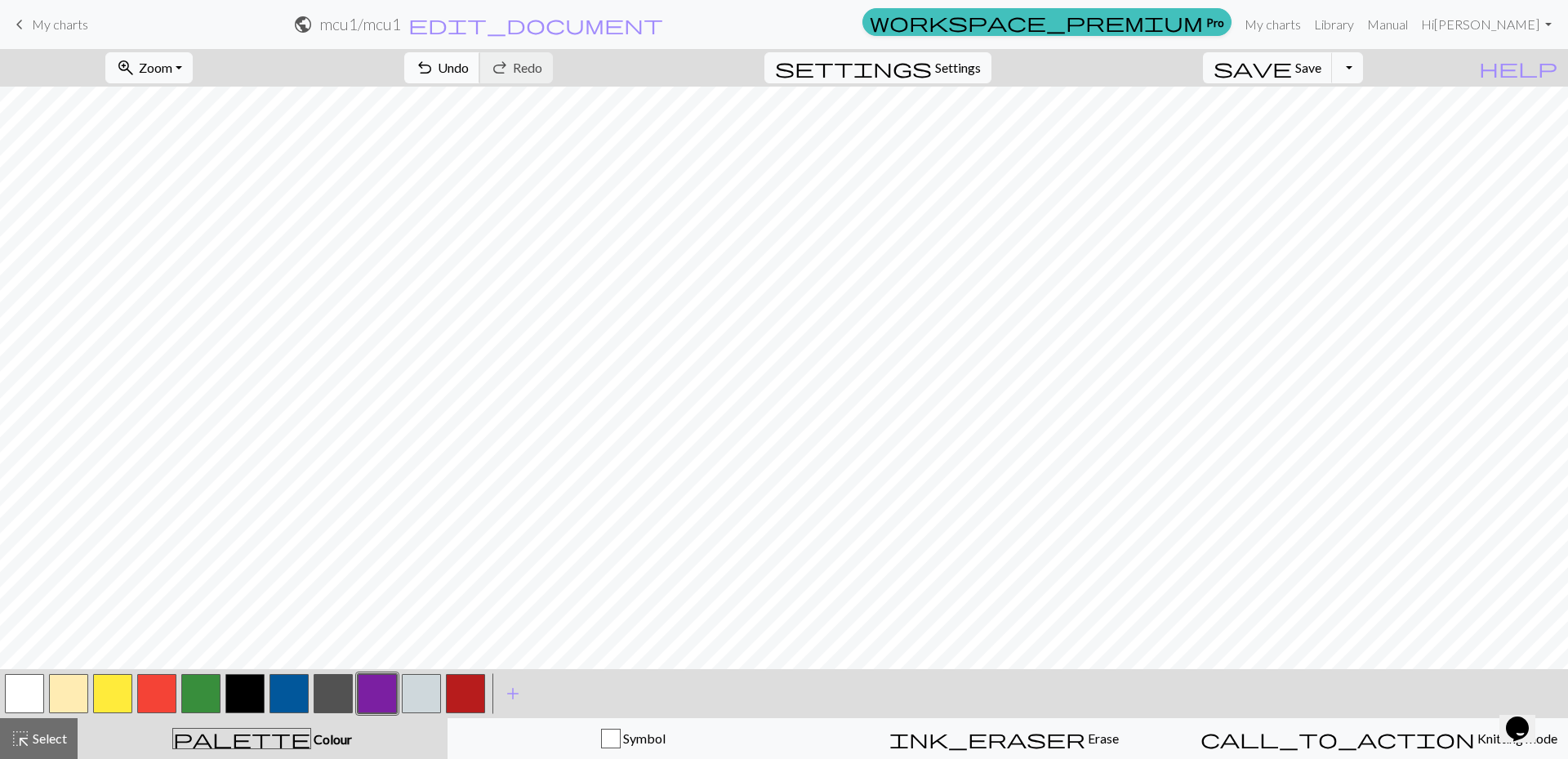
click at [480, 75] on button "undo Undo Undo" at bounding box center [442, 68] width 76 height 31
click at [374, 692] on button "button" at bounding box center [378, 694] width 40 height 40
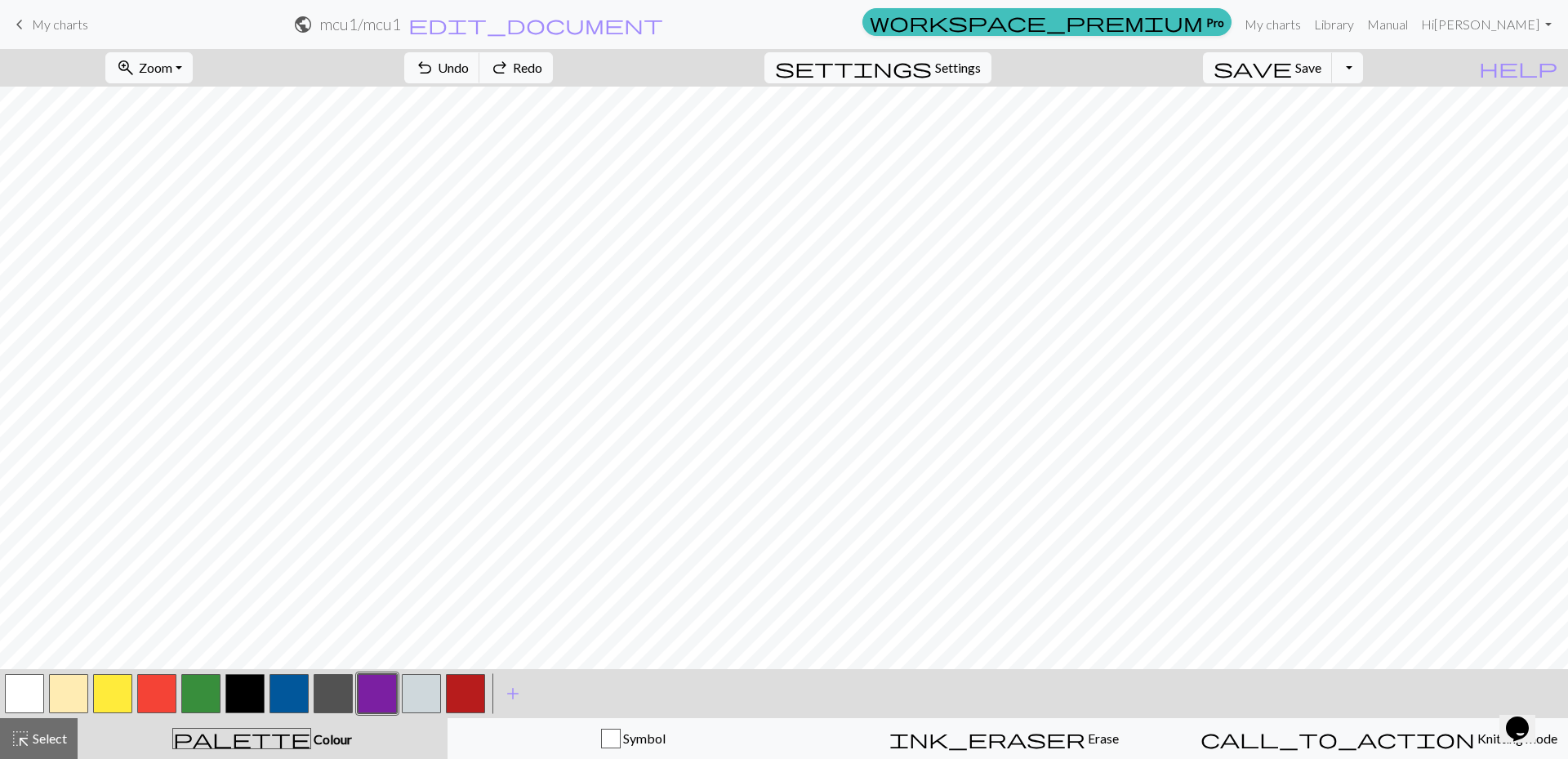
click at [191, 699] on button "button" at bounding box center [201, 694] width 40 height 40
click at [386, 694] on button "button" at bounding box center [378, 694] width 40 height 40
drag, startPoint x: 191, startPoint y: 691, endPoint x: 207, endPoint y: 674, distance: 23.3
click at [191, 690] on button "button" at bounding box center [201, 694] width 40 height 40
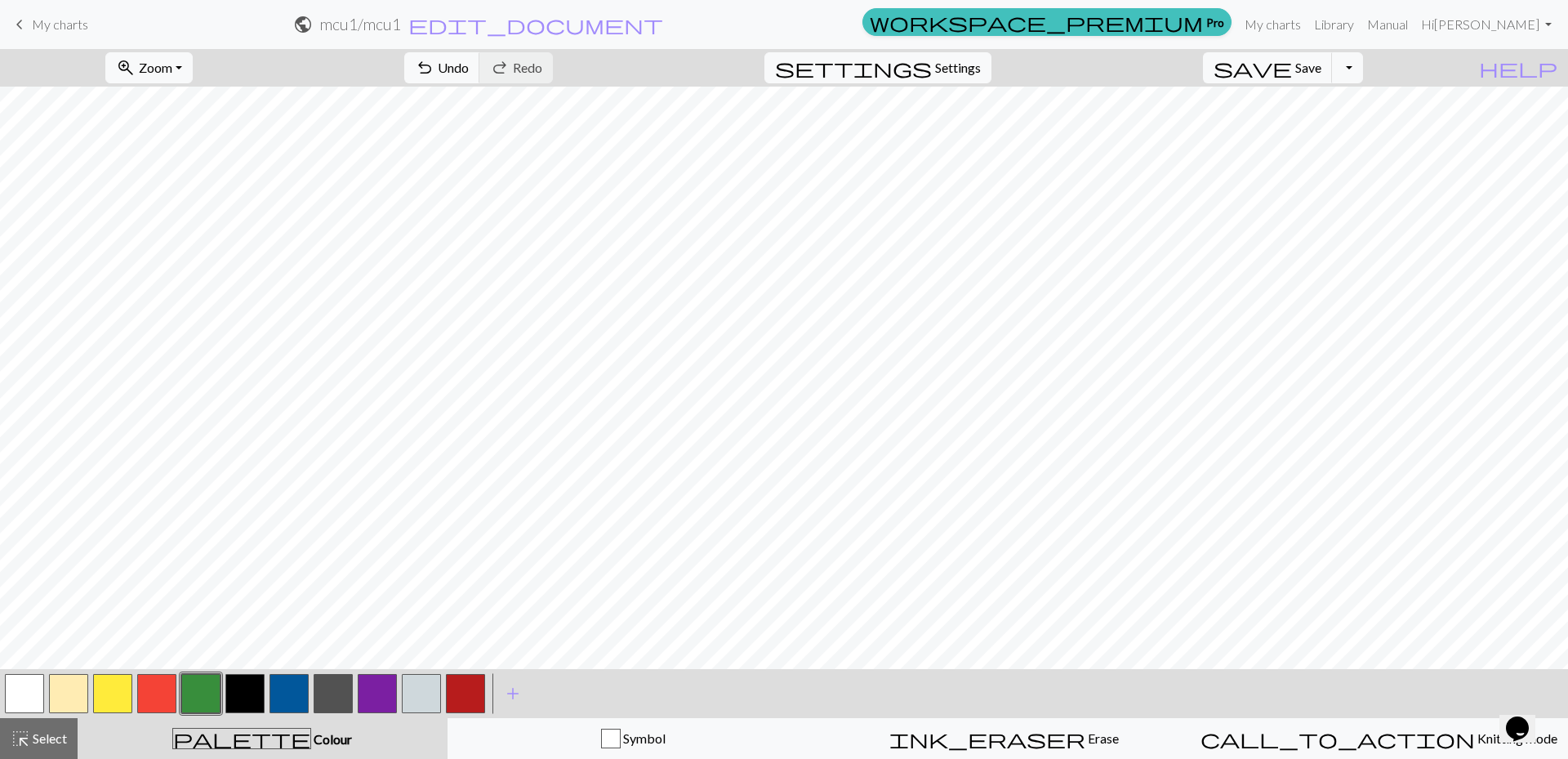
click at [367, 696] on button "button" at bounding box center [378, 694] width 40 height 40
drag, startPoint x: 561, startPoint y: 73, endPoint x: 678, endPoint y: 68, distance: 117.1
click at [480, 70] on button "undo Undo Undo" at bounding box center [442, 68] width 76 height 31
click at [191, 693] on button "button" at bounding box center [201, 694] width 40 height 40
click at [388, 691] on button "button" at bounding box center [378, 694] width 40 height 40
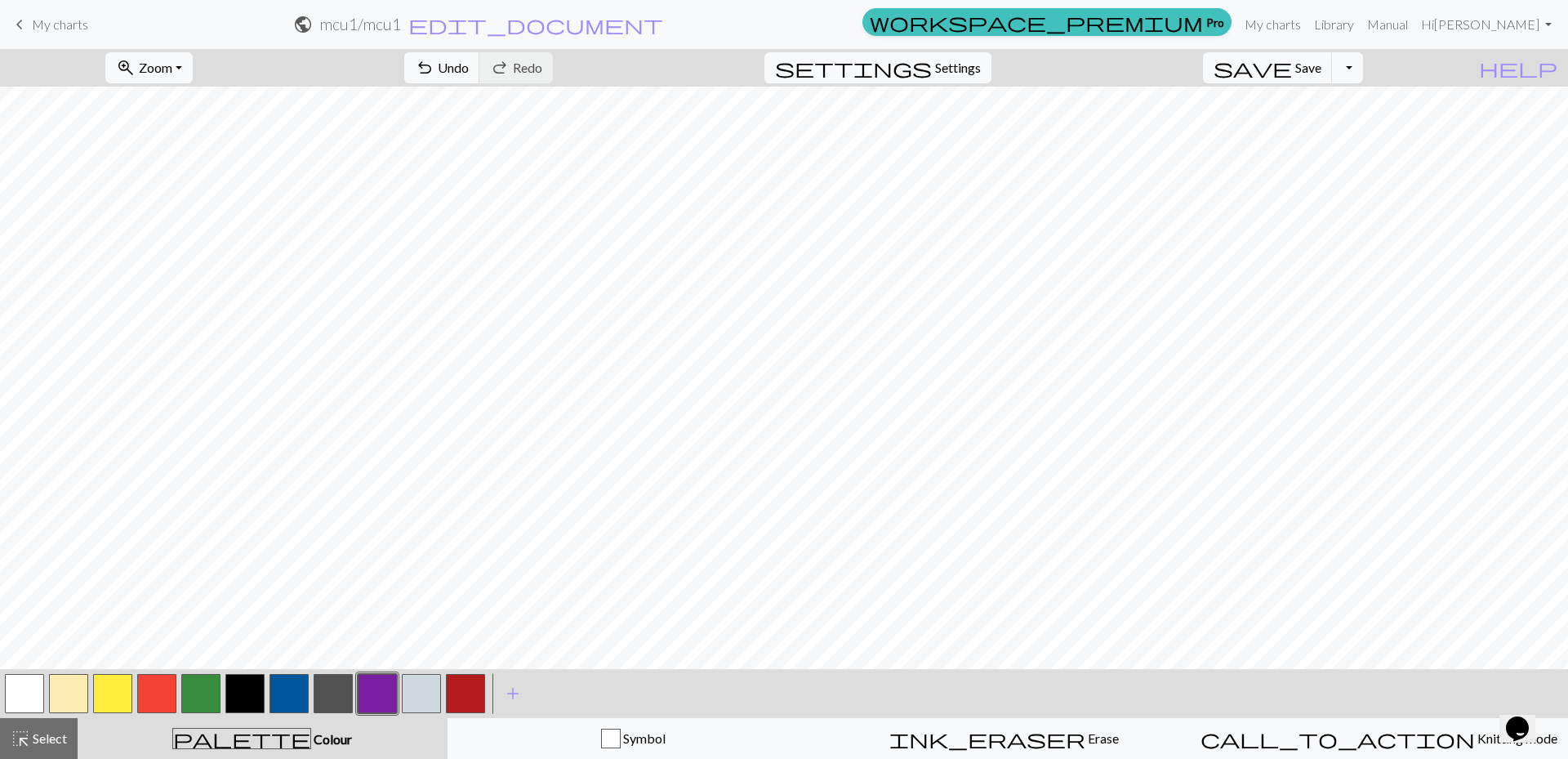
drag, startPoint x: 553, startPoint y: 73, endPoint x: 591, endPoint y: 54, distance: 42.5
click at [469, 72] on span "Undo" at bounding box center [454, 67] width 31 height 16
click at [210, 694] on button "button" at bounding box center [201, 694] width 40 height 40
click at [547, 83] on div "undo Undo Undo redo Redo Redo" at bounding box center [478, 68] width 173 height 38
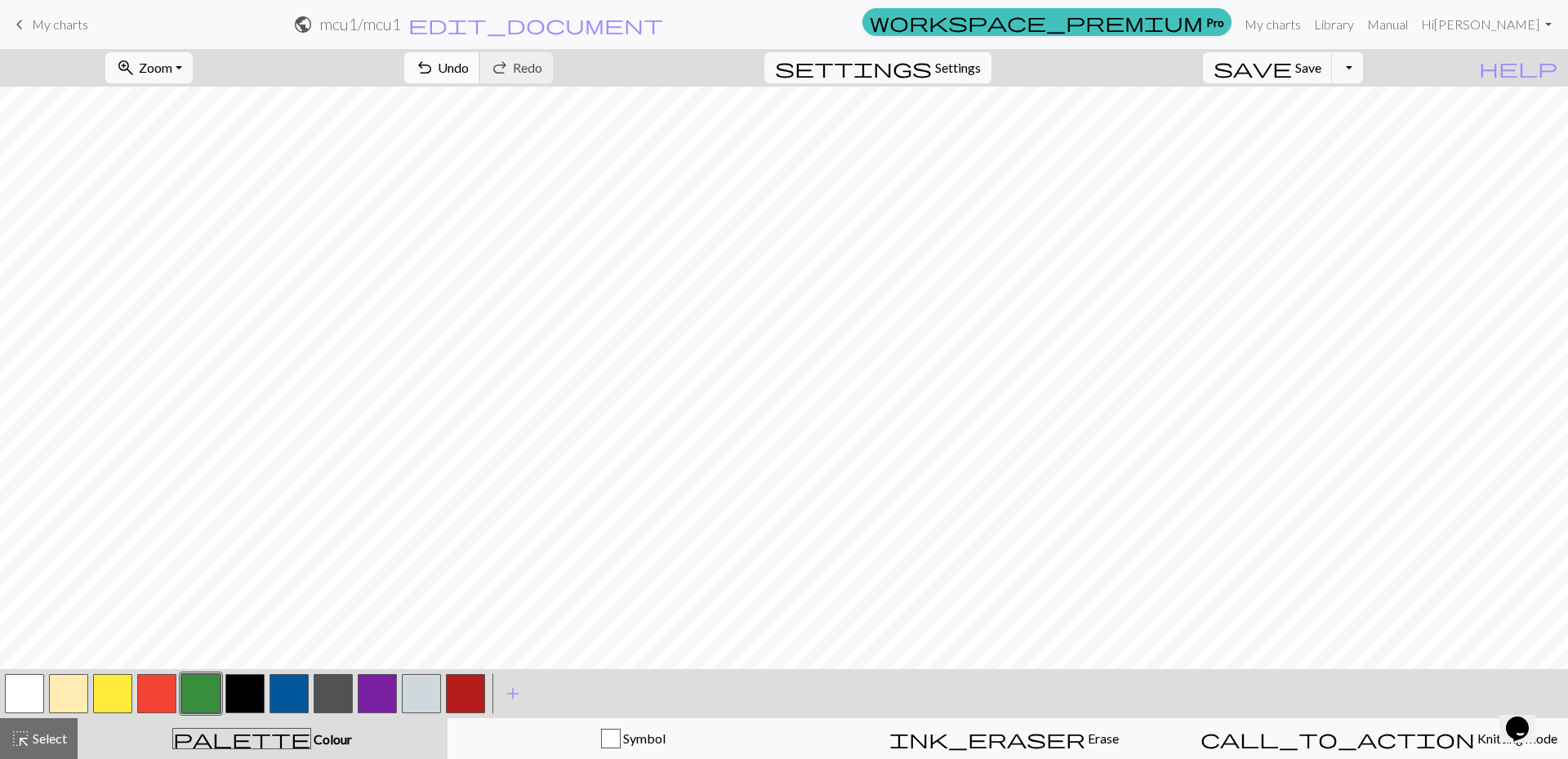
click at [480, 79] on button "undo Undo Undo" at bounding box center [442, 68] width 76 height 31
click at [370, 688] on button "button" at bounding box center [378, 694] width 40 height 40
click at [195, 702] on button "button" at bounding box center [201, 694] width 40 height 40
click at [469, 73] on span "Undo" at bounding box center [454, 67] width 31 height 16
click at [480, 78] on button "undo Undo Undo" at bounding box center [442, 68] width 76 height 31
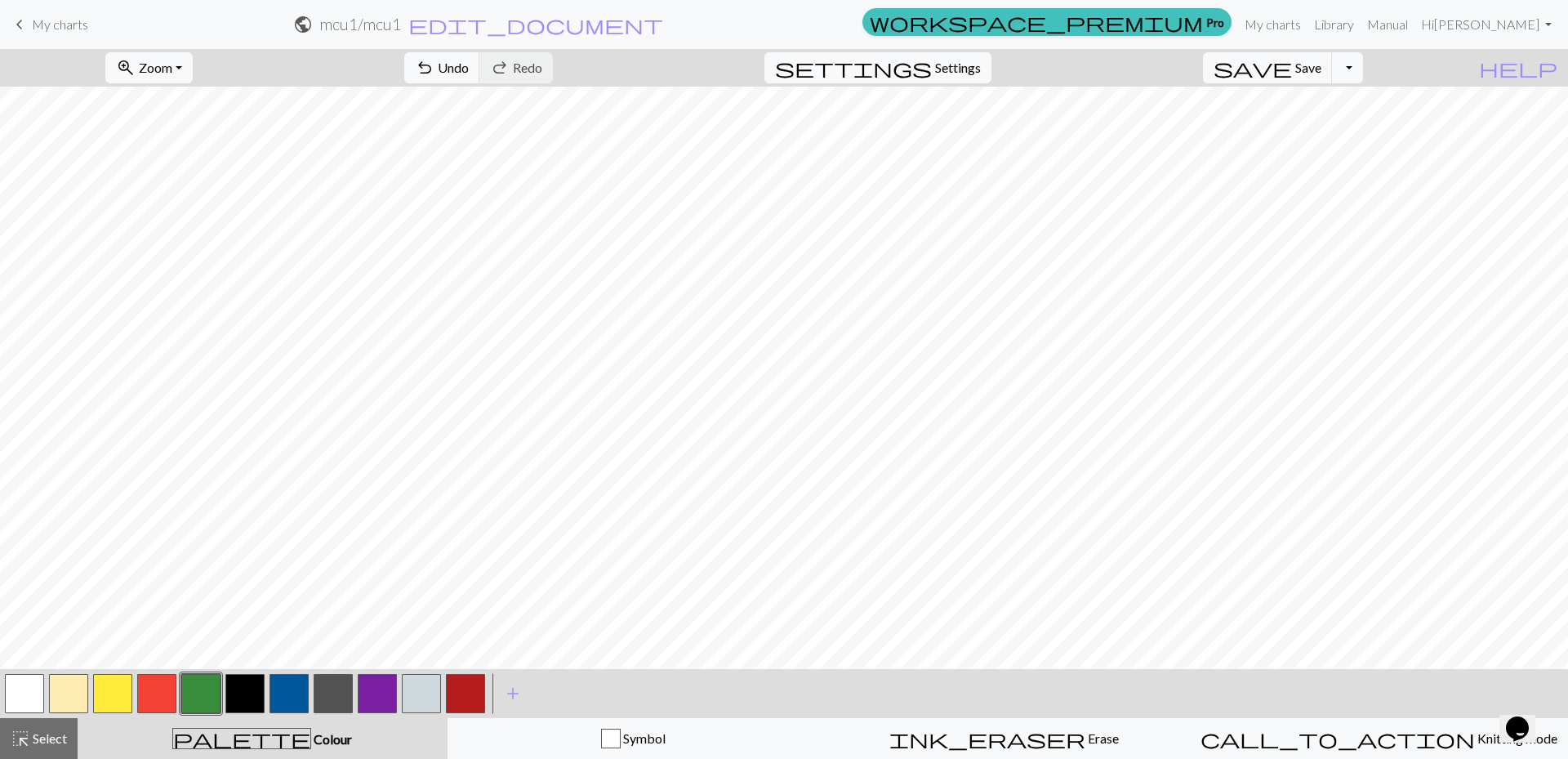
click at [357, 694] on div at bounding box center [377, 693] width 44 height 44
drag, startPoint x: 362, startPoint y: 696, endPoint x: 412, endPoint y: 674, distance: 54.6
click at [363, 696] on button "button" at bounding box center [378, 694] width 40 height 40
click at [200, 685] on button "button" at bounding box center [201, 694] width 40 height 40
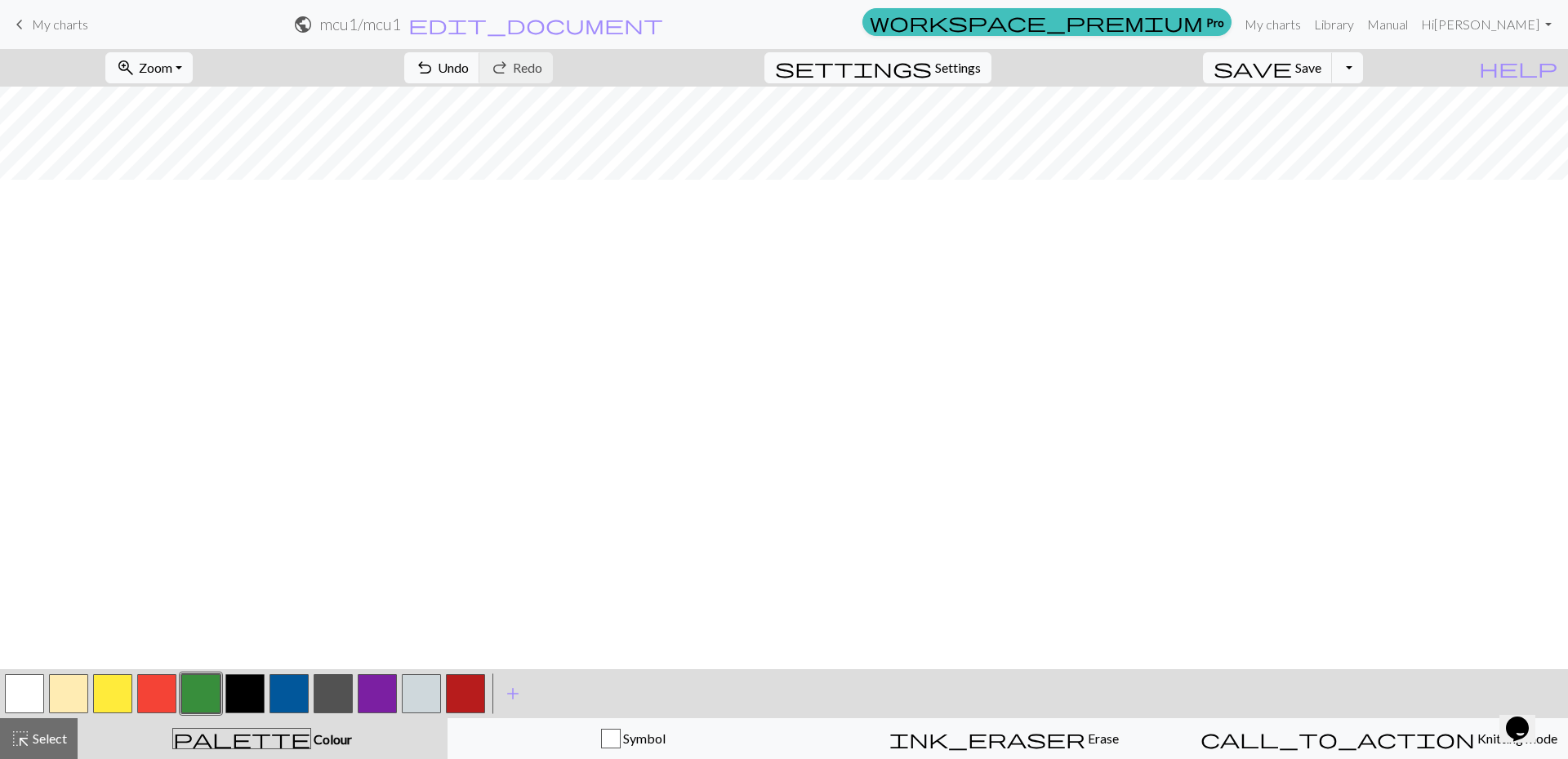
scroll to position [1846, 0]
click at [371, 686] on button "button" at bounding box center [378, 694] width 40 height 40
click at [469, 61] on span "Undo" at bounding box center [454, 67] width 31 height 16
drag, startPoint x: 210, startPoint y: 697, endPoint x: 263, endPoint y: 664, distance: 62.4
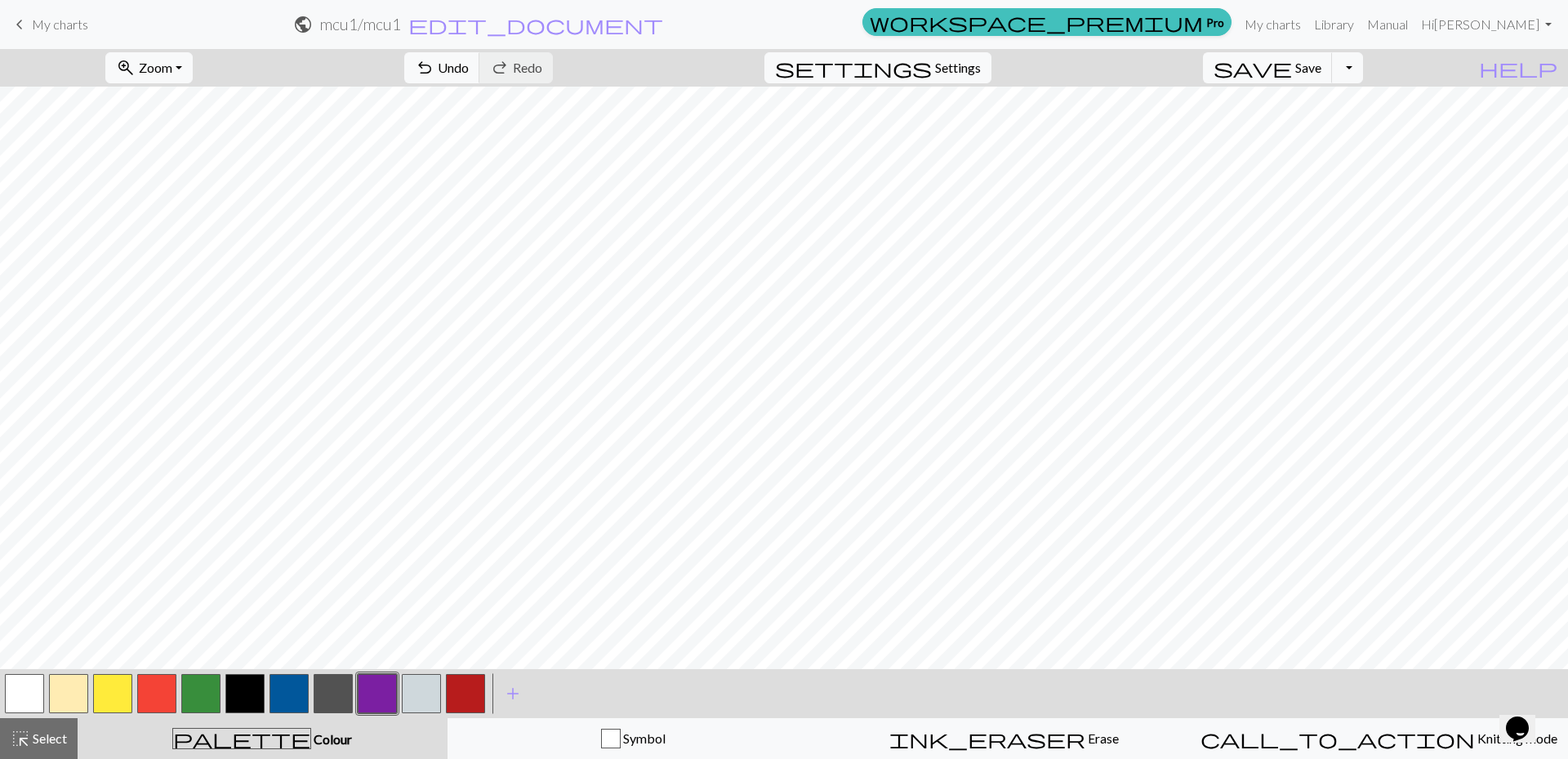
click at [211, 695] on button "button" at bounding box center [201, 694] width 40 height 40
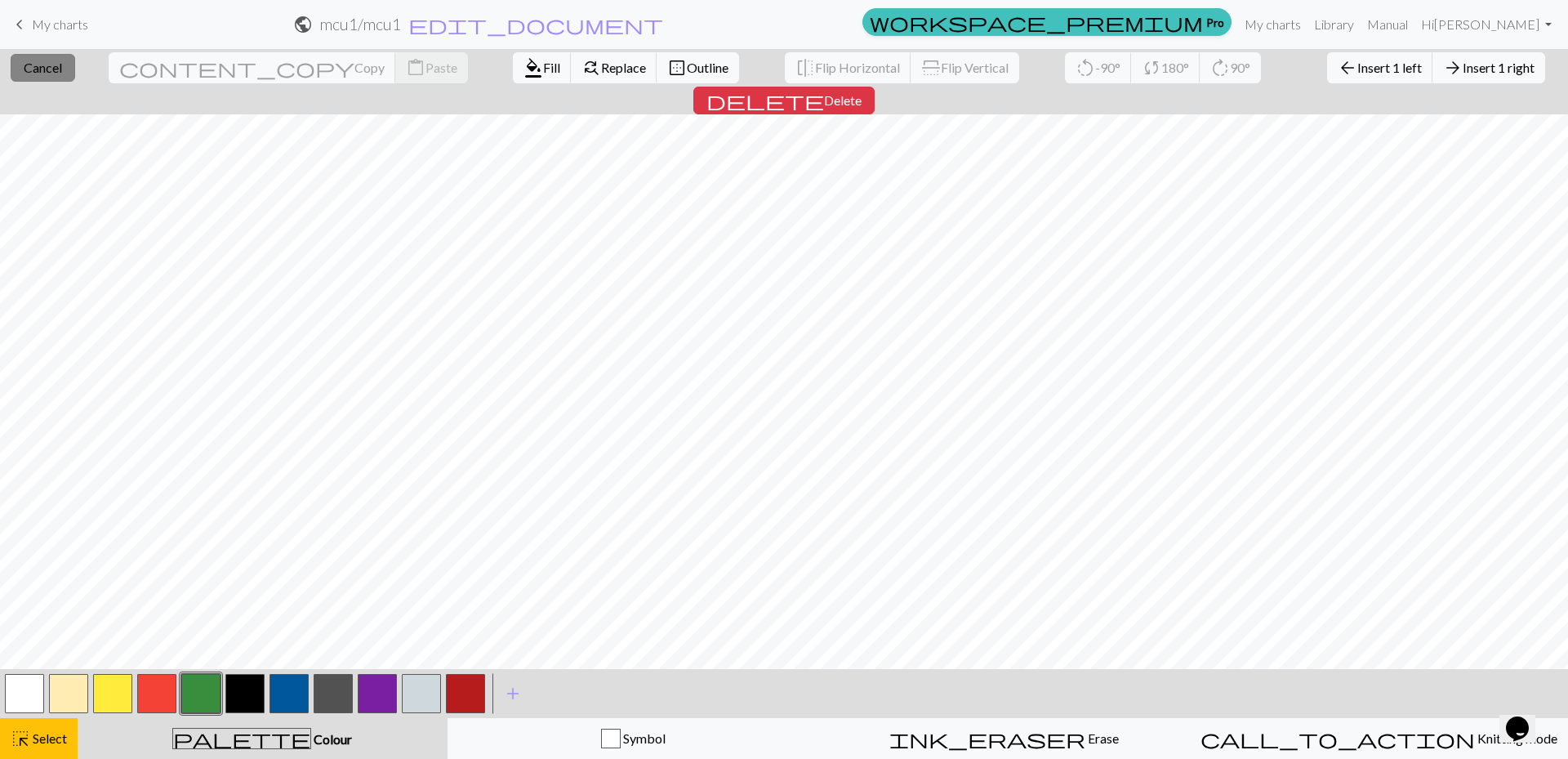
click at [49, 72] on span "Cancel" at bounding box center [43, 67] width 39 height 16
click at [52, 64] on span "Cancel" at bounding box center [43, 67] width 39 height 16
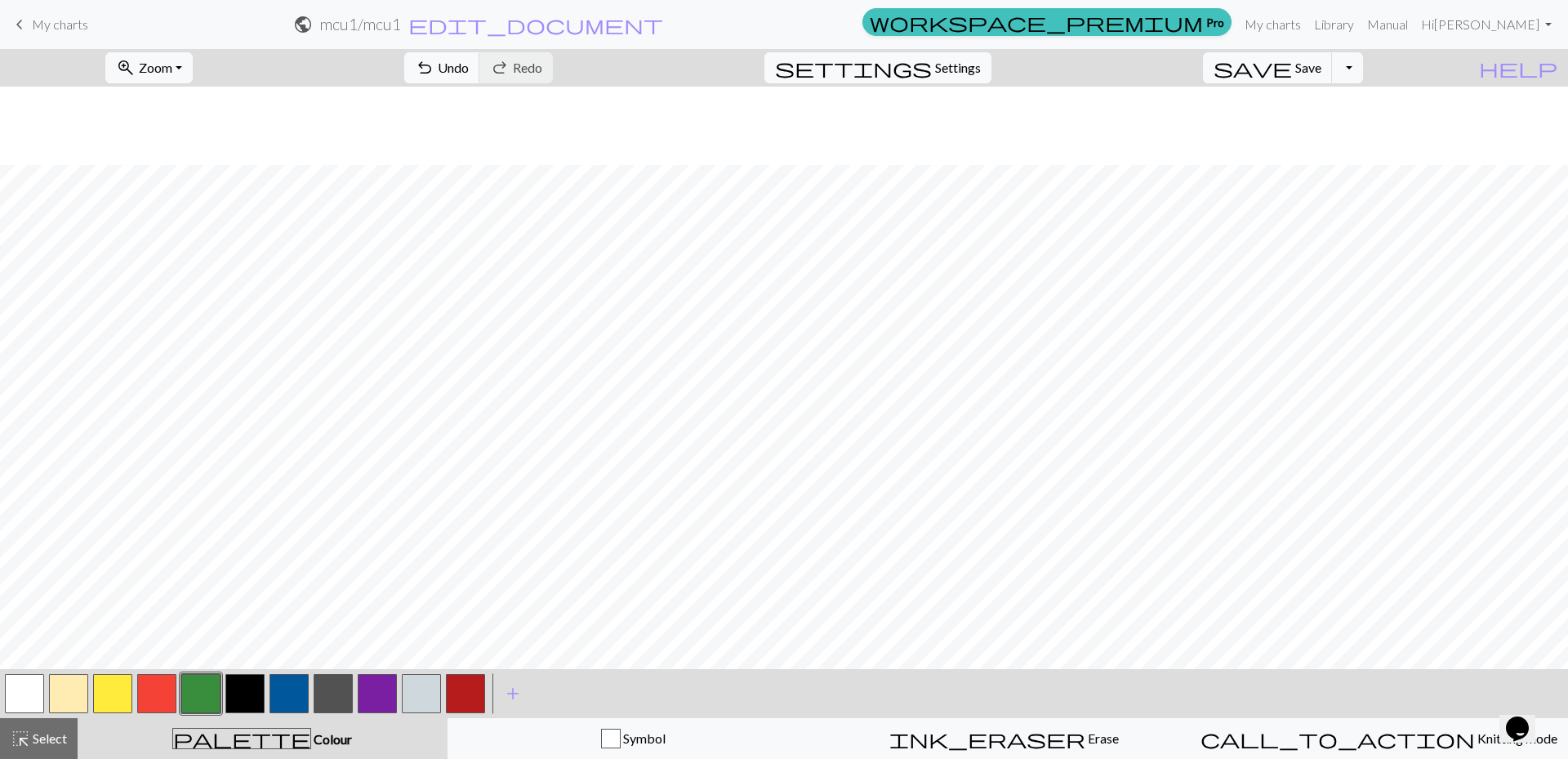
scroll to position [2581, 0]
click at [378, 681] on div at bounding box center [377, 693] width 44 height 44
click at [378, 682] on button "button" at bounding box center [378, 694] width 40 height 40
drag, startPoint x: 205, startPoint y: 697, endPoint x: 250, endPoint y: 657, distance: 60.2
click at [205, 686] on button "button" at bounding box center [201, 694] width 40 height 40
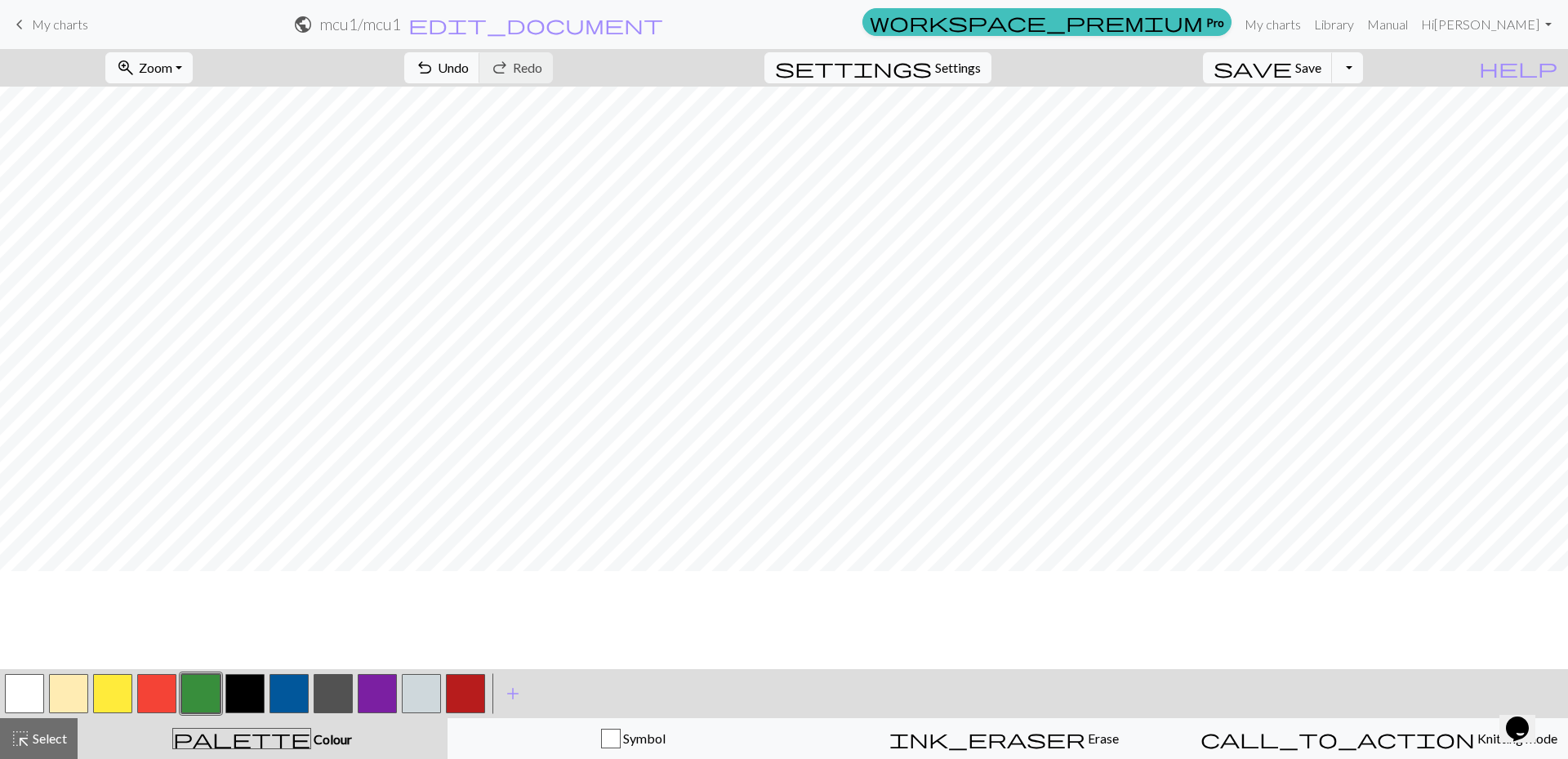
scroll to position [2662, 0]
click at [469, 73] on span "Undo" at bounding box center [454, 67] width 31 height 16
drag, startPoint x: 374, startPoint y: 689, endPoint x: 397, endPoint y: 669, distance: 30.5
click at [374, 689] on button "button" at bounding box center [378, 694] width 40 height 40
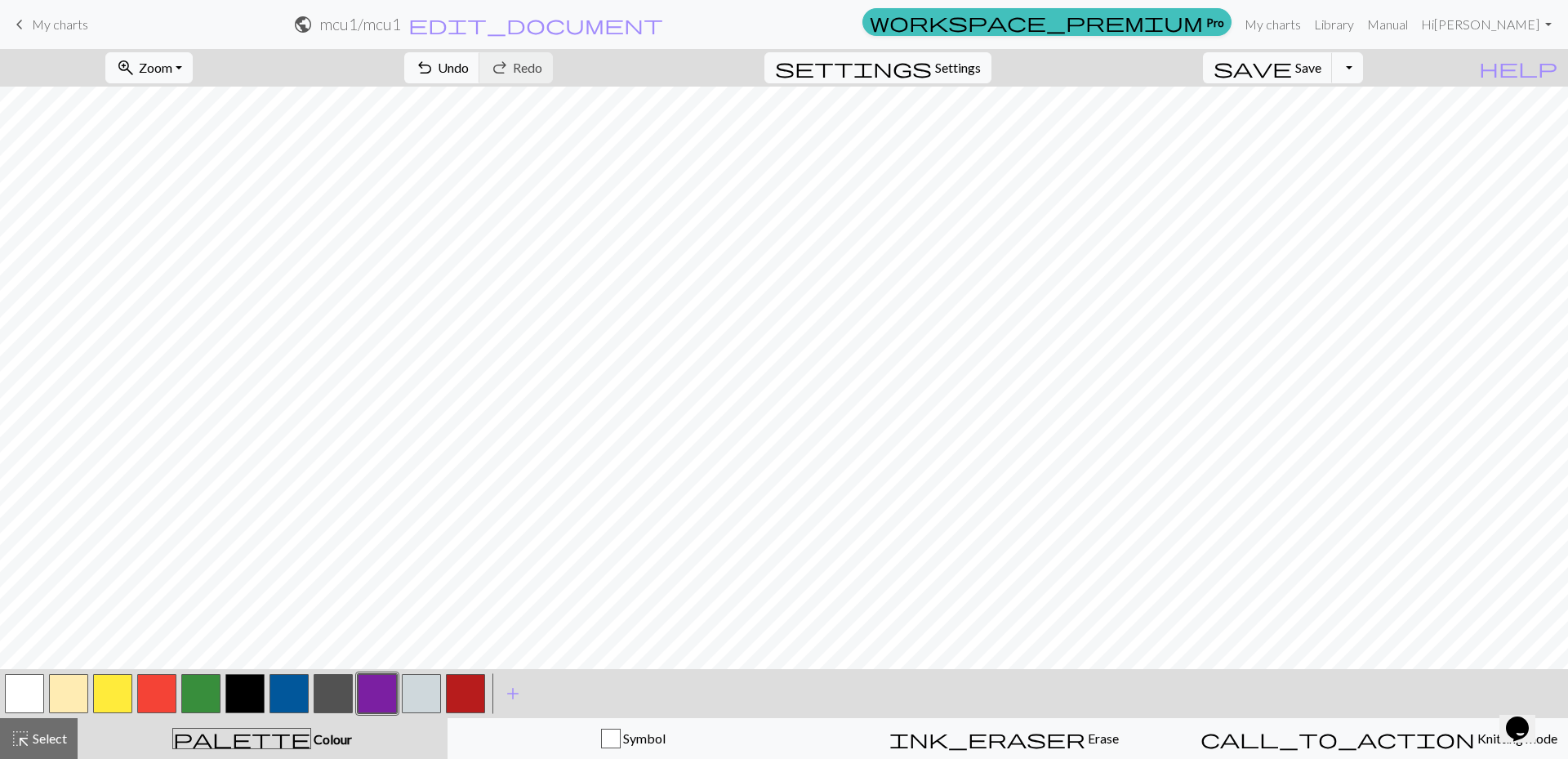
drag, startPoint x: 197, startPoint y: 688, endPoint x: 202, endPoint y: 662, distance: 26.5
click at [199, 674] on button "button" at bounding box center [201, 694] width 40 height 40
drag, startPoint x: 376, startPoint y: 703, endPoint x: 398, endPoint y: 661, distance: 47.4
click at [378, 698] on button "button" at bounding box center [378, 694] width 40 height 40
click at [201, 689] on button "button" at bounding box center [201, 694] width 40 height 40
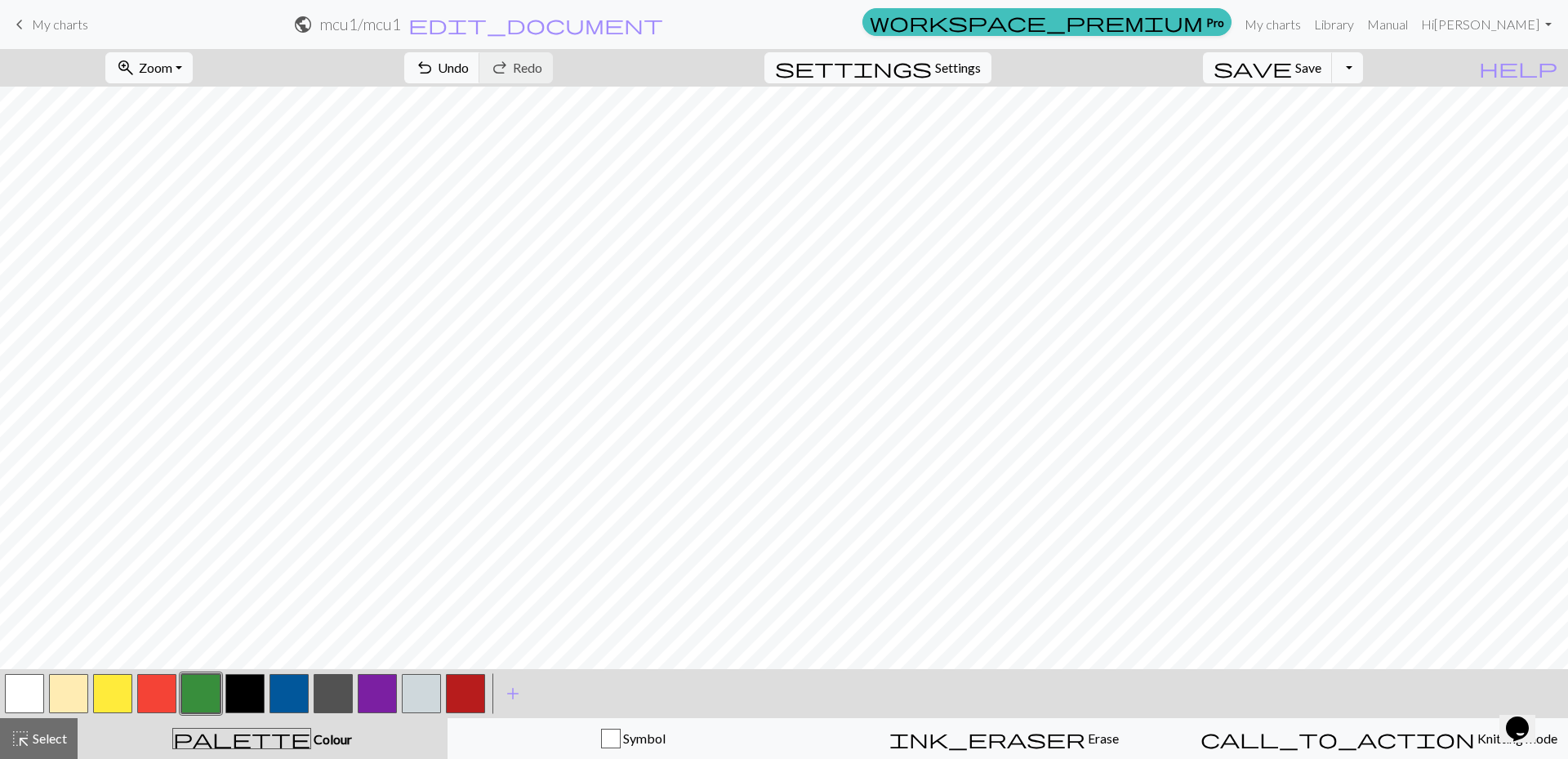
click at [372, 707] on button "button" at bounding box center [378, 694] width 40 height 40
click at [469, 67] on span "Undo" at bounding box center [454, 67] width 31 height 16
click at [181, 701] on div at bounding box center [200, 693] width 44 height 44
click at [469, 74] on span "Undo" at bounding box center [454, 67] width 31 height 16
drag, startPoint x: 191, startPoint y: 704, endPoint x: 205, endPoint y: 680, distance: 27.8
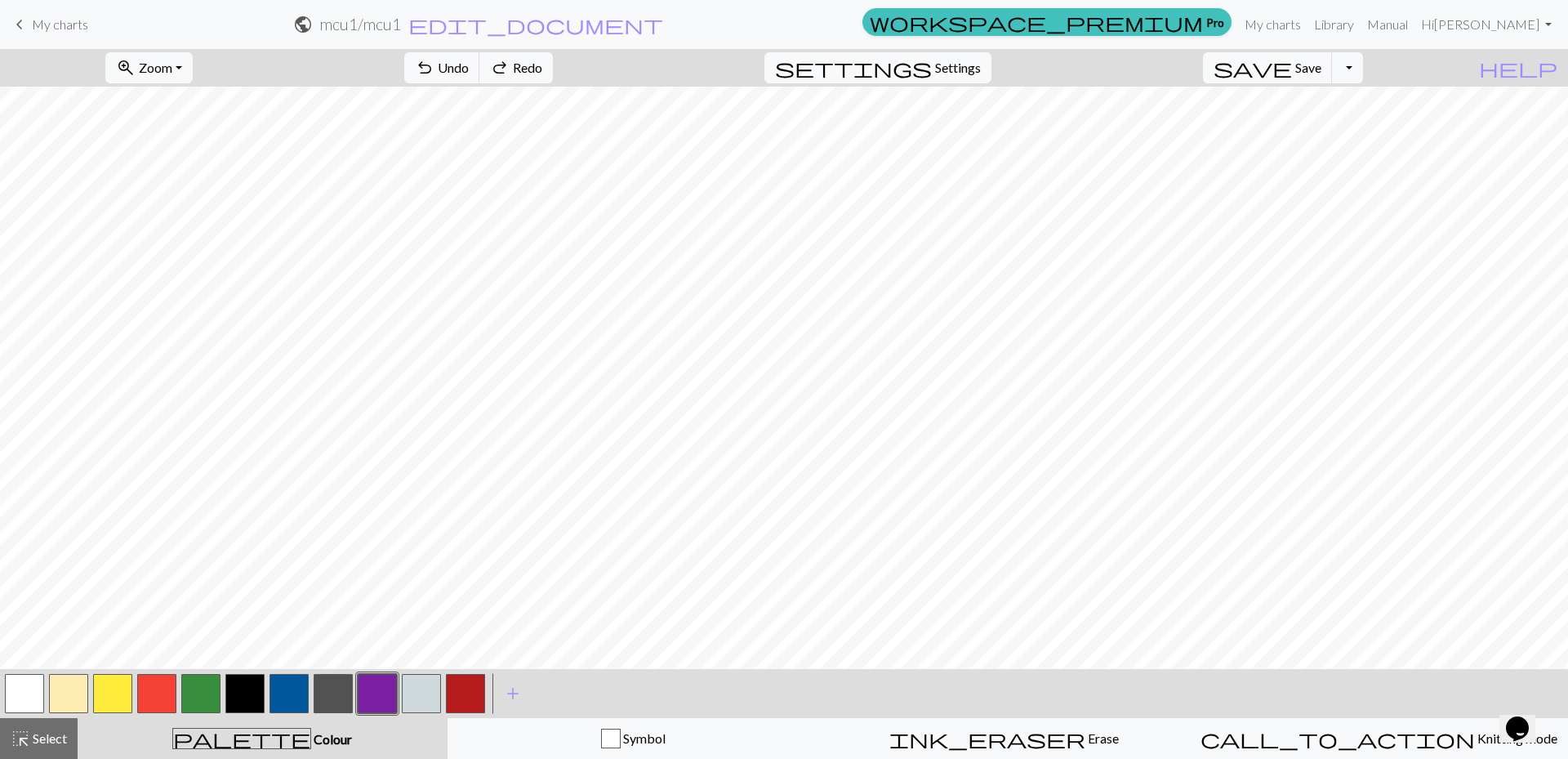
click at [192, 703] on button "button" at bounding box center [201, 694] width 40 height 40
click at [359, 695] on button "button" at bounding box center [378, 694] width 40 height 40
click at [1321, 69] on span "Save" at bounding box center [1308, 67] width 26 height 16
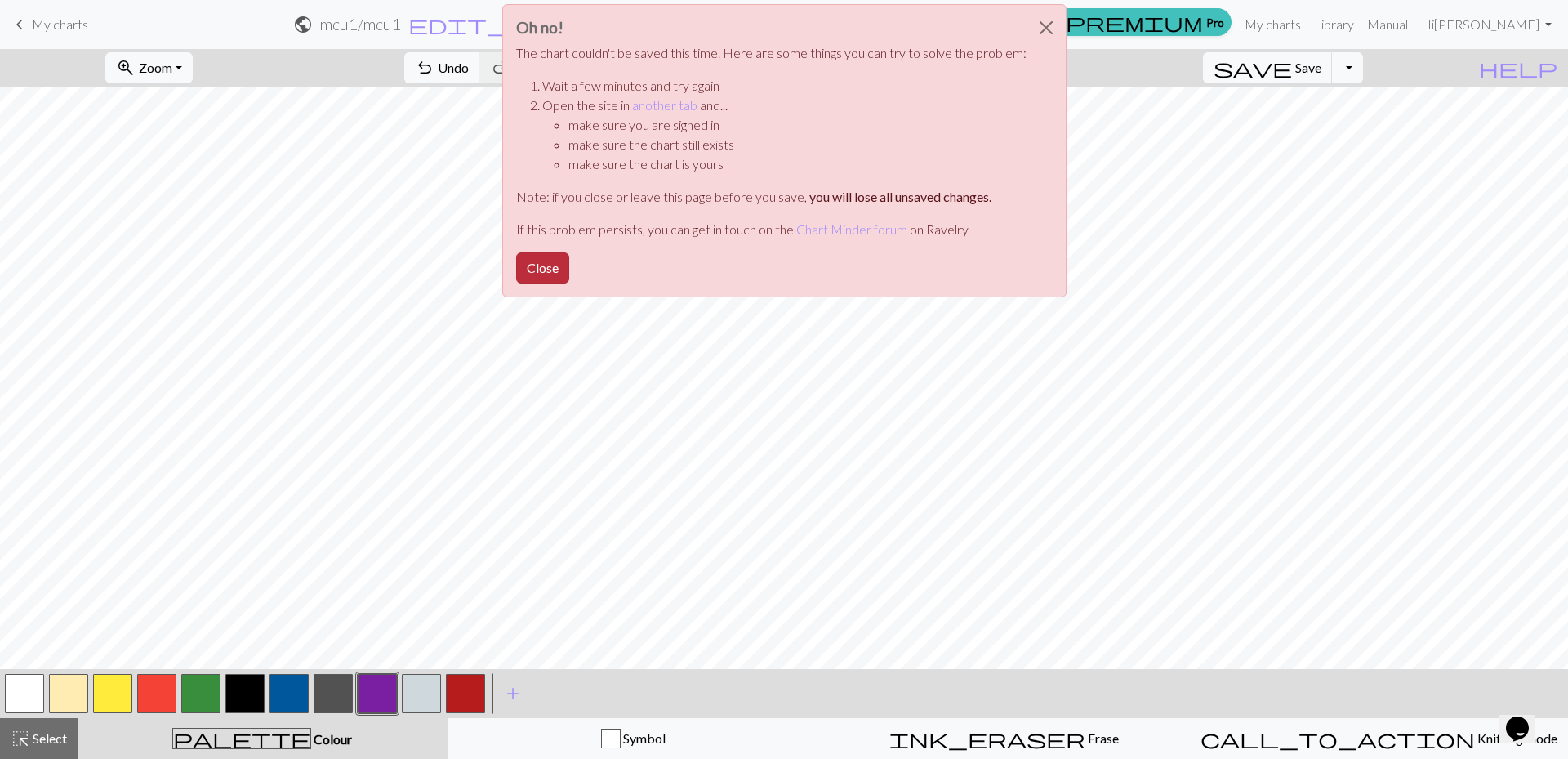
drag, startPoint x: 531, startPoint y: 256, endPoint x: 539, endPoint y: 253, distance: 8.5
click at [534, 258] on button "Close" at bounding box center [543, 268] width 53 height 31
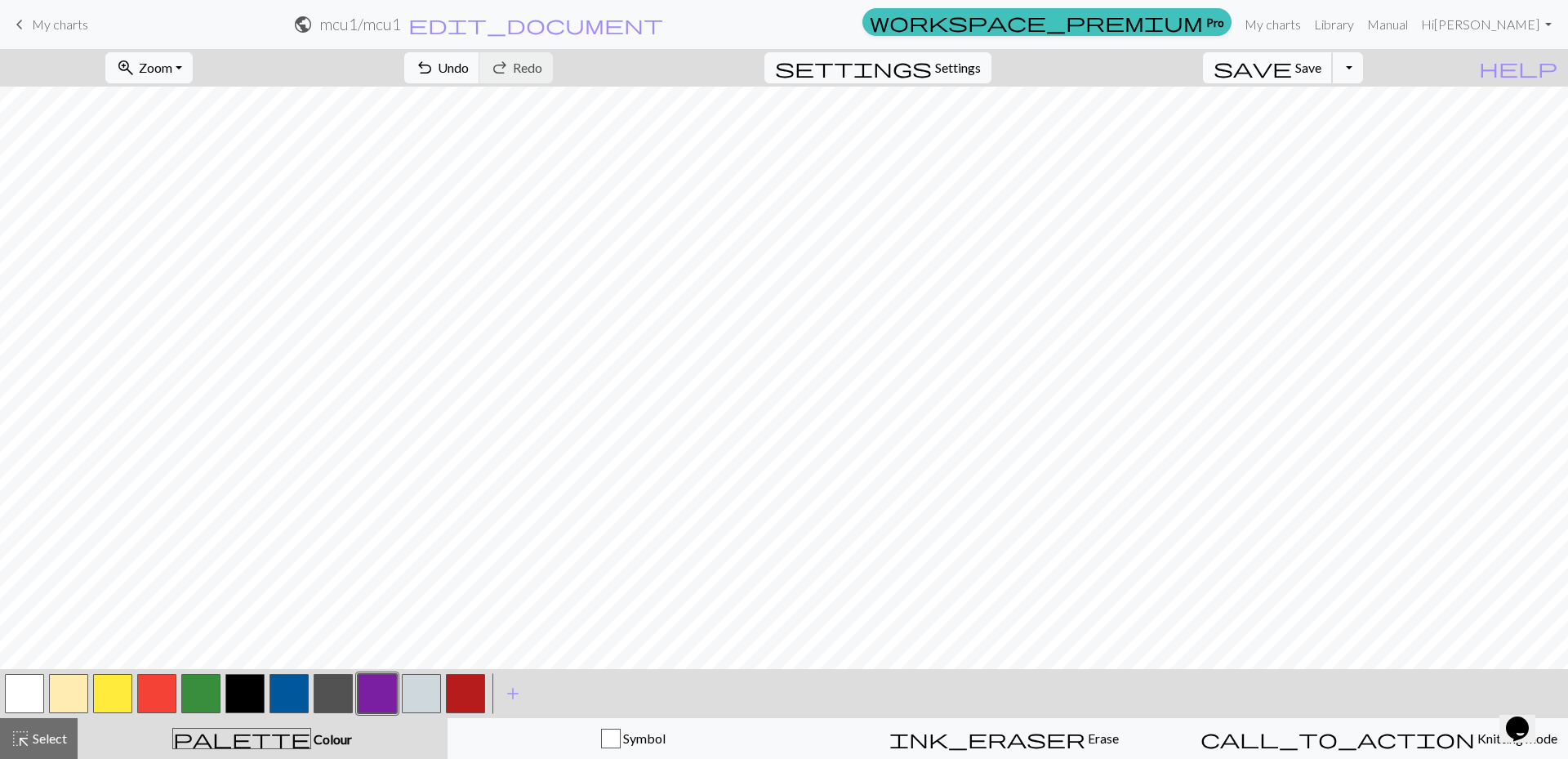
click at [1321, 70] on span "Save" at bounding box center [1308, 67] width 26 height 16
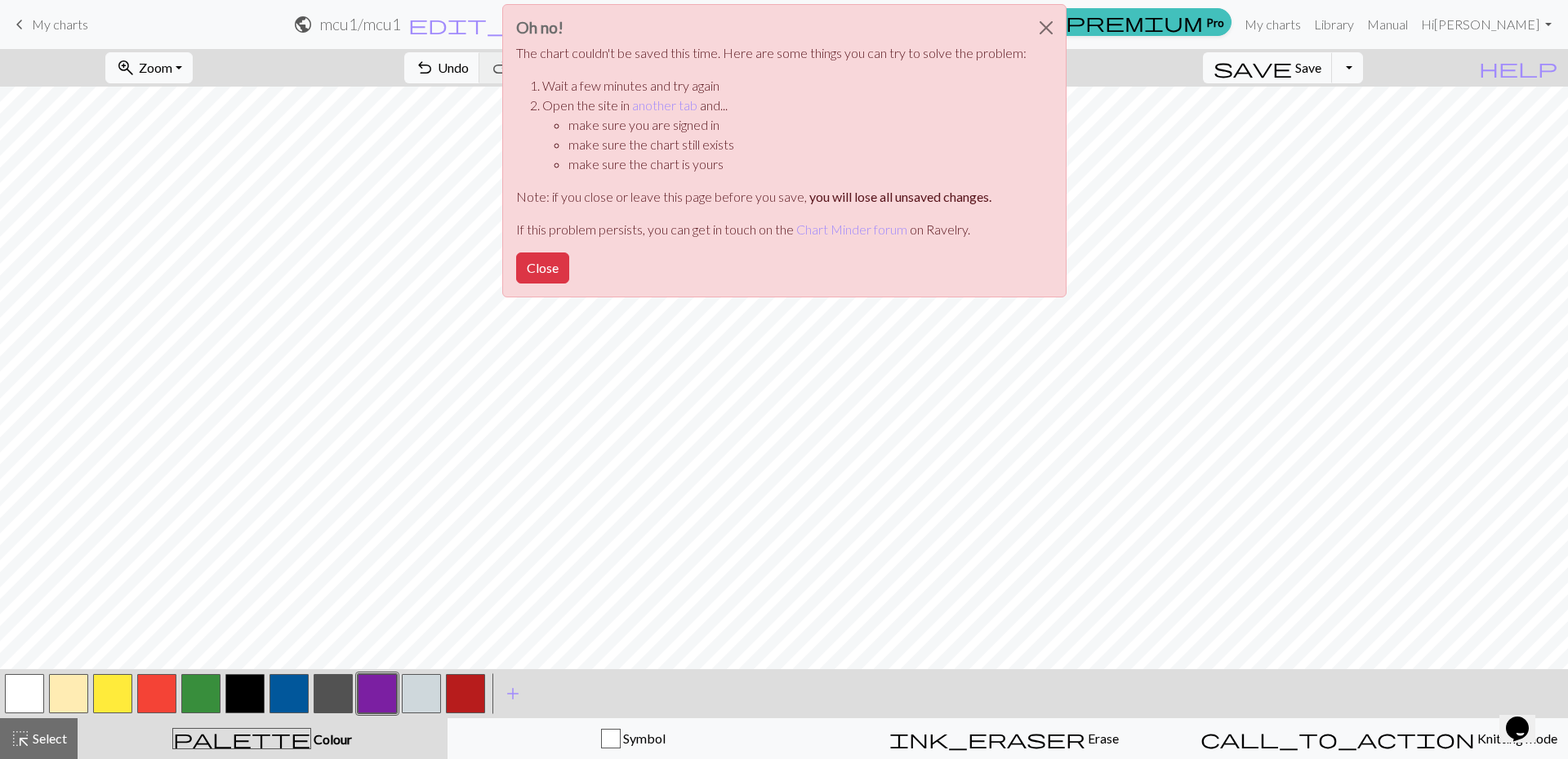
drag, startPoint x: 539, startPoint y: 267, endPoint x: 541, endPoint y: 252, distance: 15.1
click at [539, 266] on button "Close" at bounding box center [543, 268] width 53 height 31
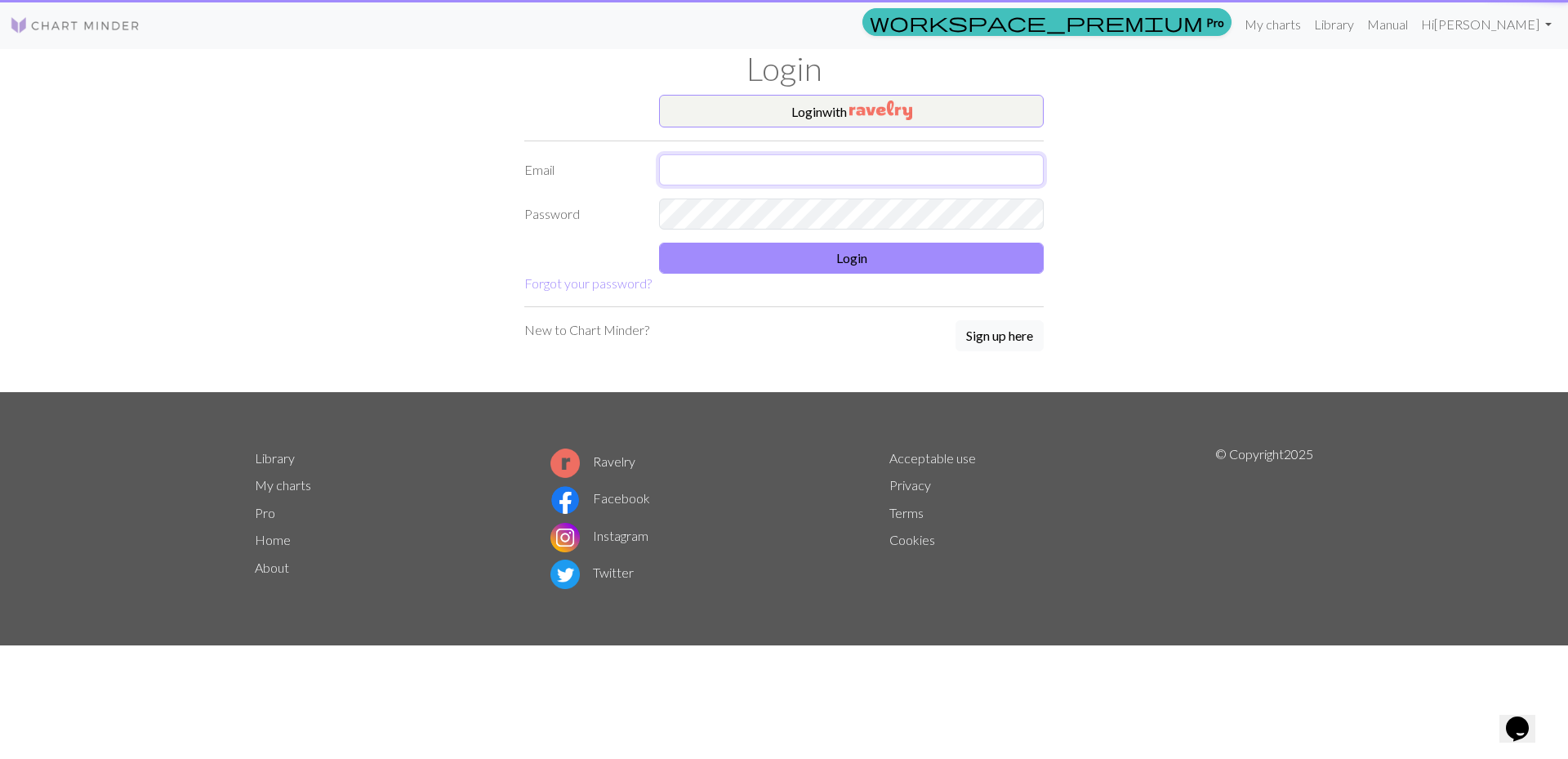
type input "[PERSON_NAME][EMAIL_ADDRESS][DOMAIN_NAME]"
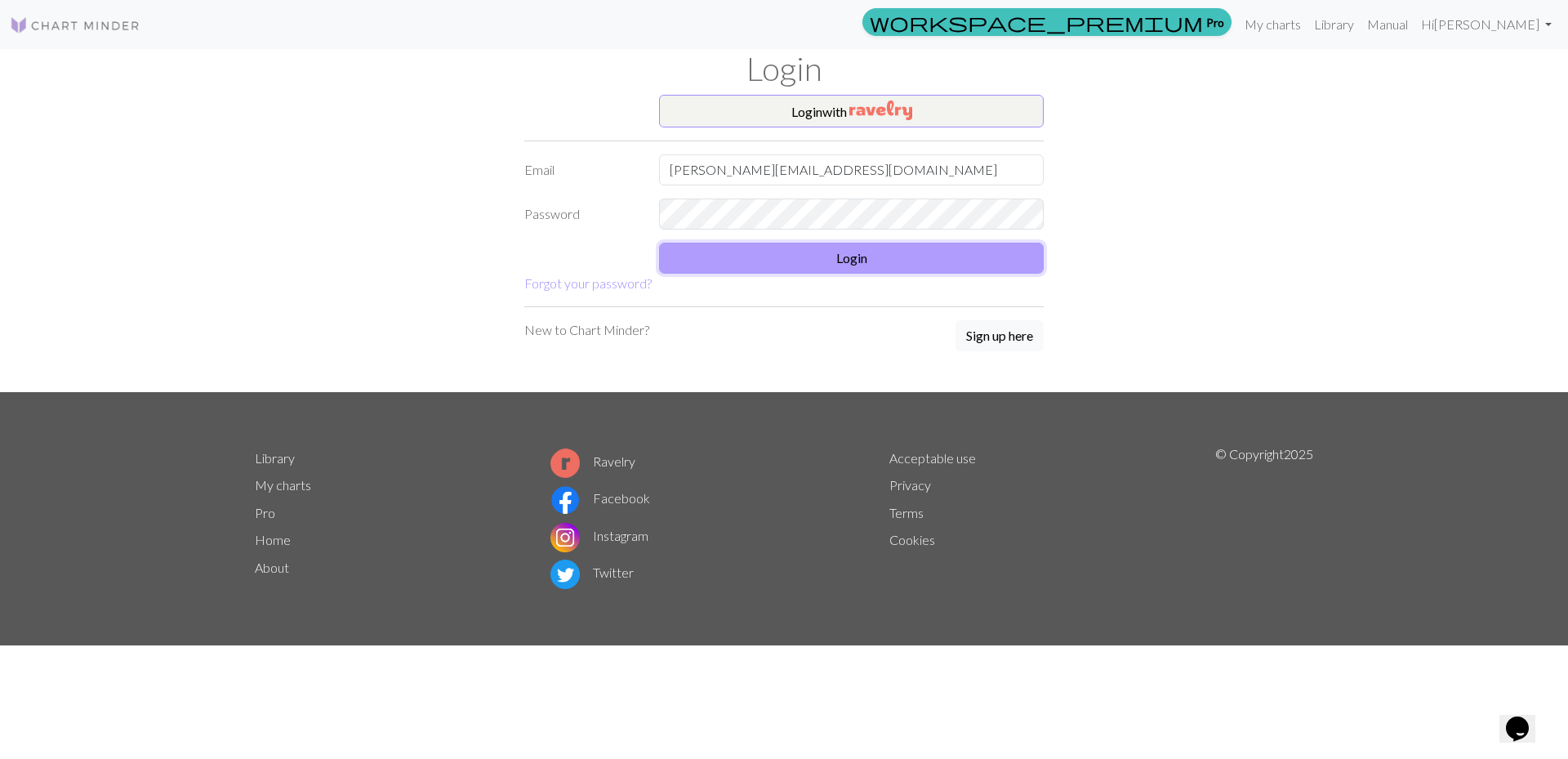
click at [855, 263] on button "Login" at bounding box center [851, 258] width 384 height 31
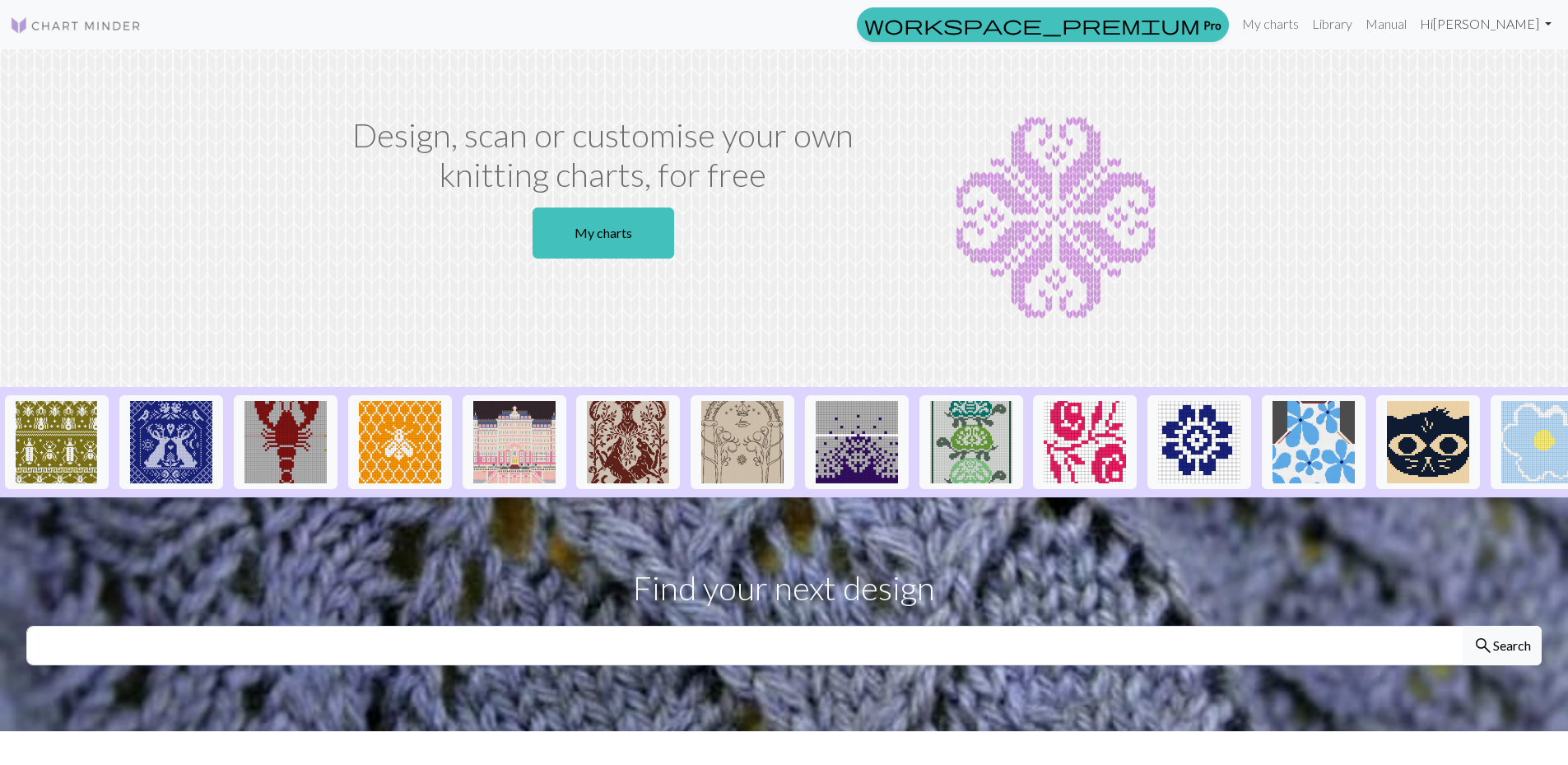
click at [1506, 19] on link "Hi Jeffrey" at bounding box center [1486, 24] width 145 height 33
click at [1467, 126] on link "Logout" at bounding box center [1464, 125] width 52 height 33
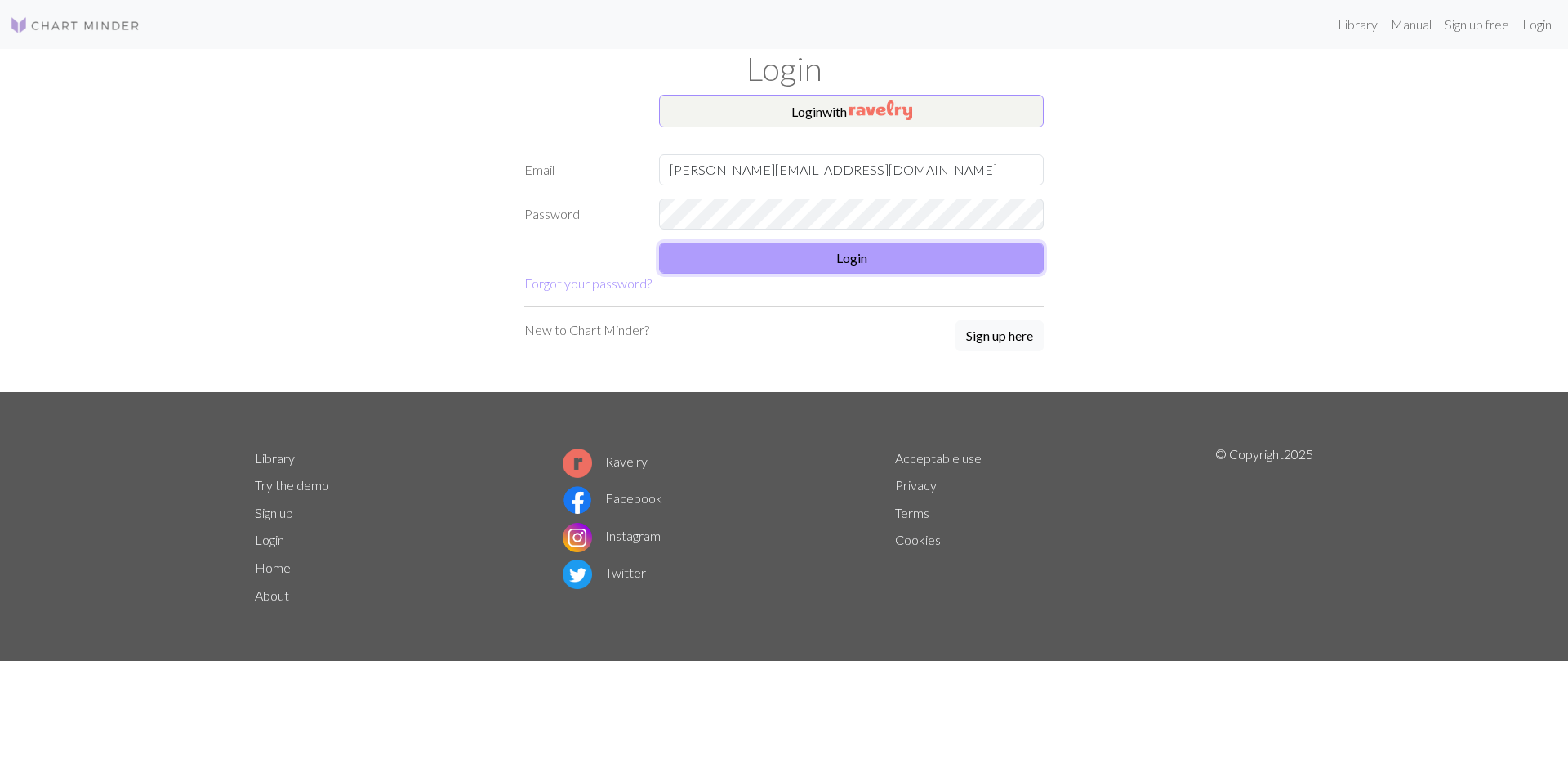
click at [846, 257] on button "Login" at bounding box center [851, 258] width 384 height 31
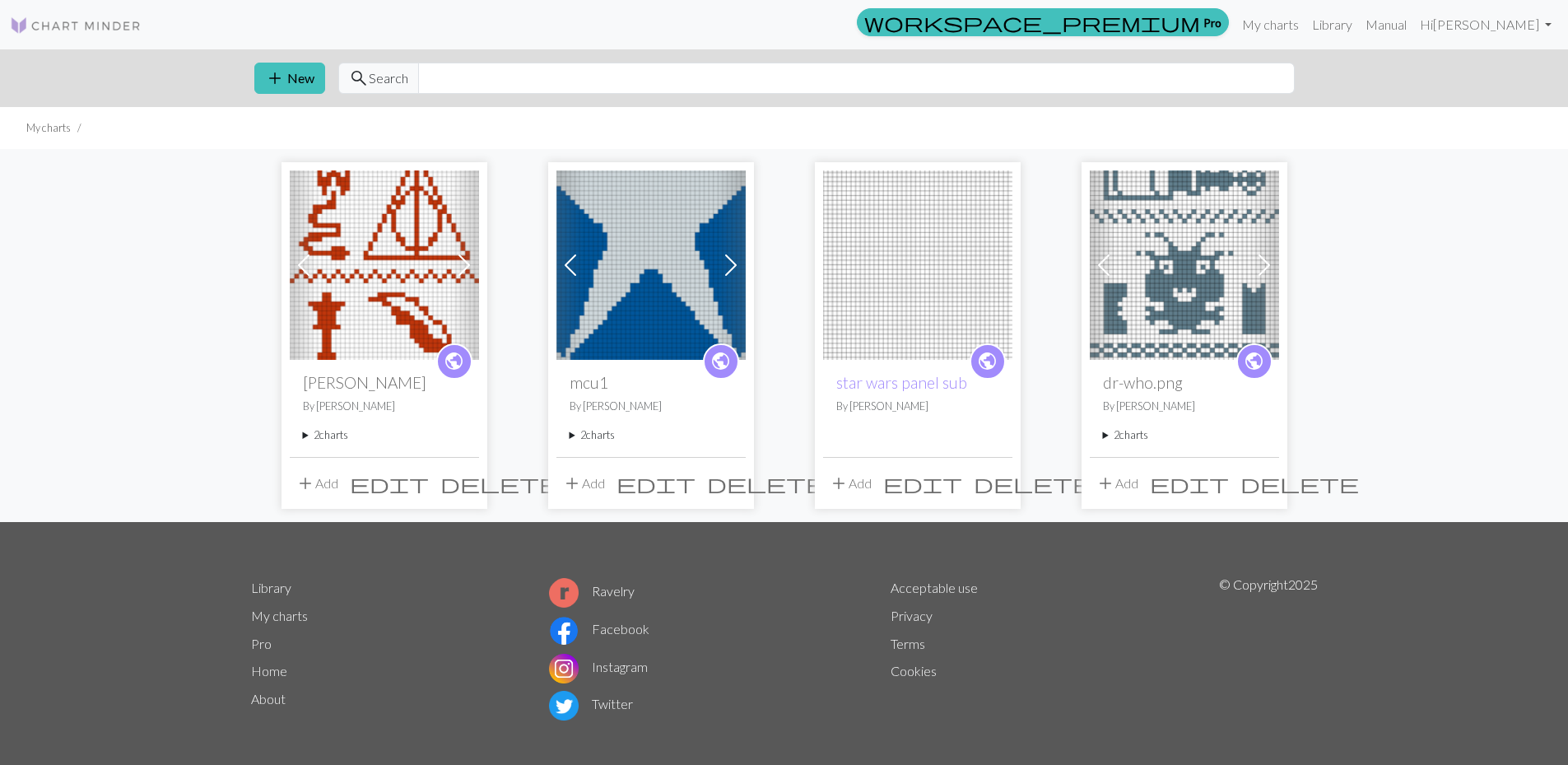
click at [682, 287] on img at bounding box center [651, 265] width 190 height 190
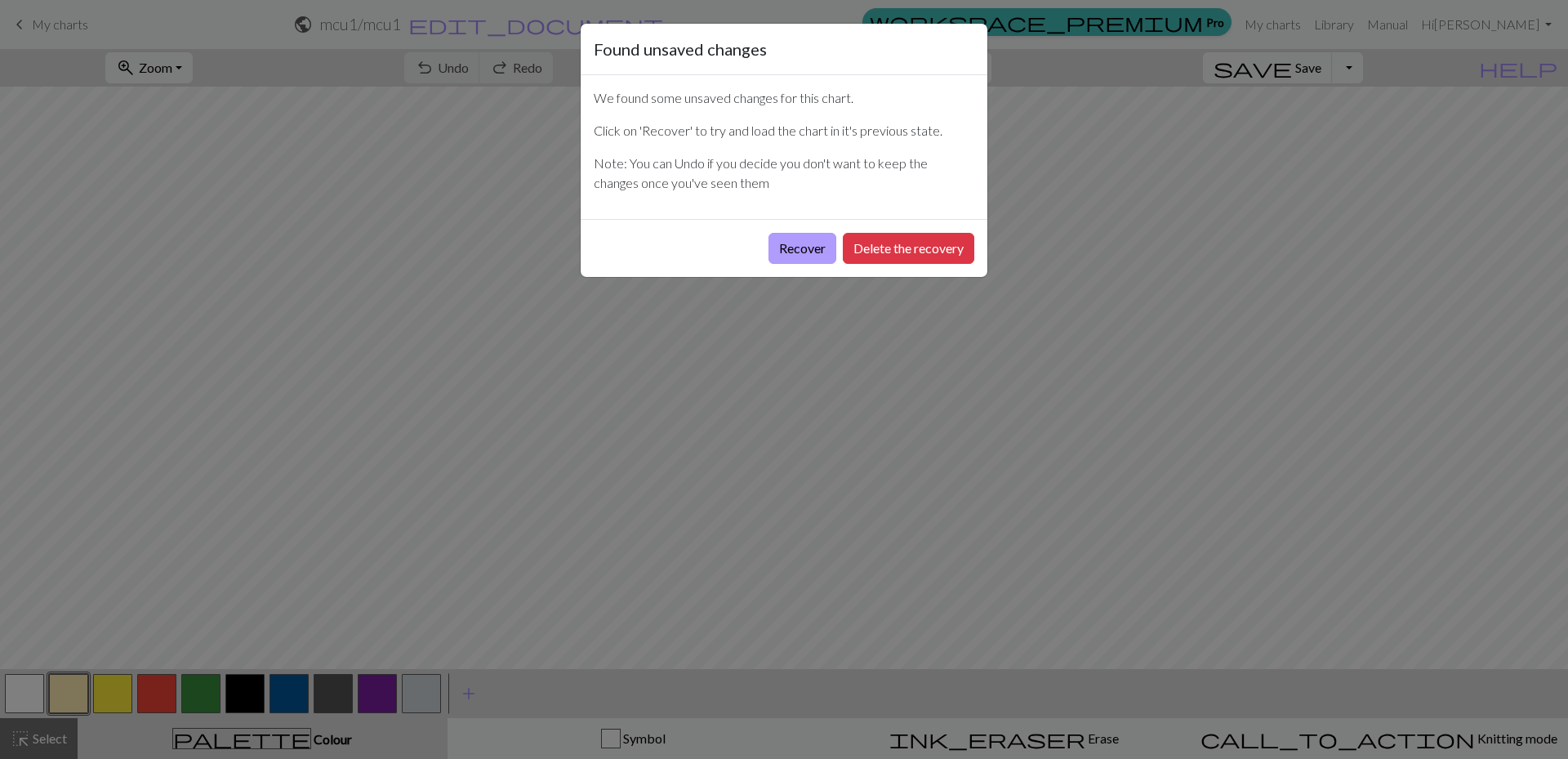
click at [793, 251] on button "Recover" at bounding box center [803, 248] width 68 height 31
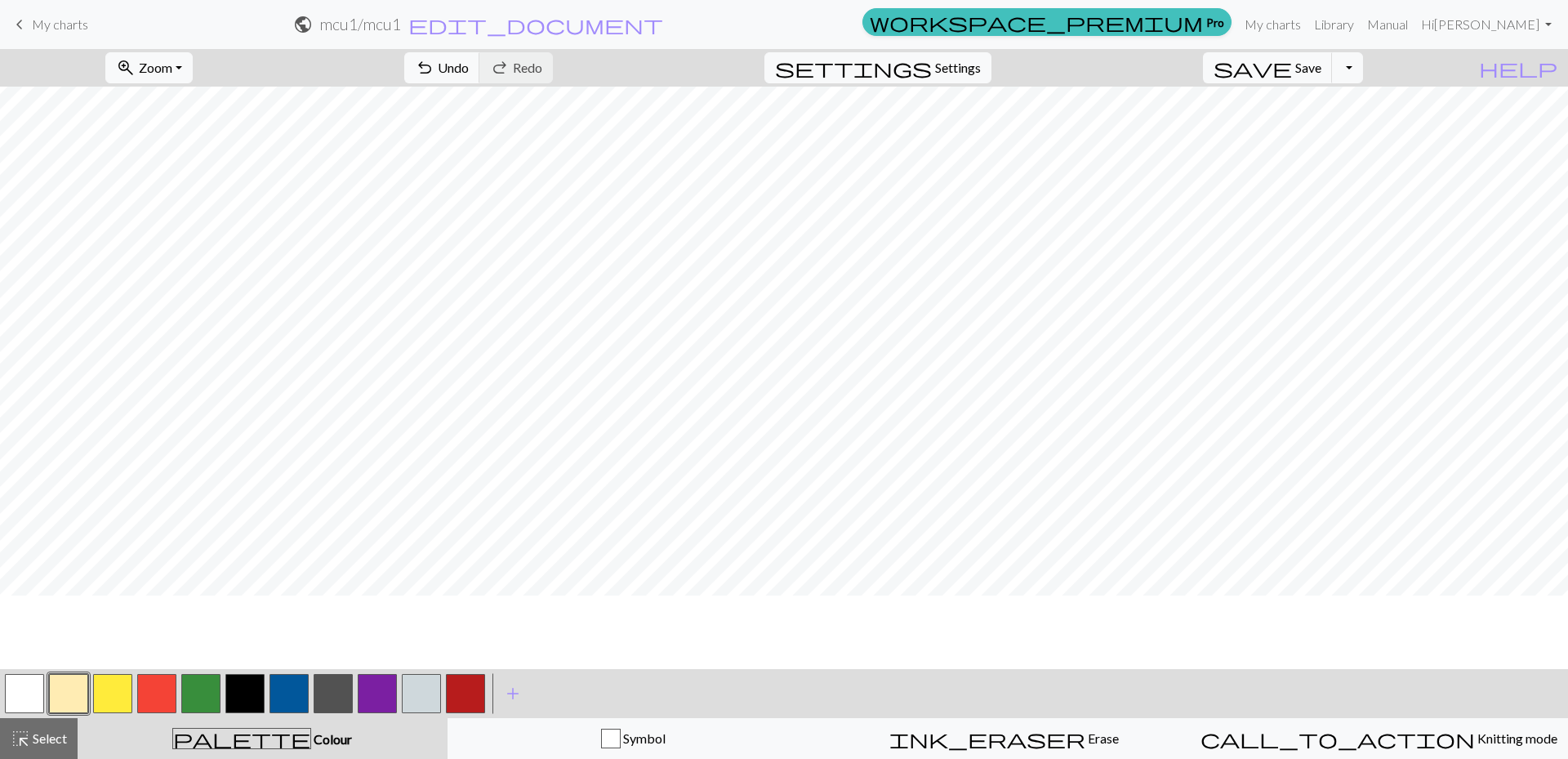
scroll to position [2451, 0]
click at [1321, 71] on span "Save" at bounding box center [1308, 67] width 26 height 16
